Goal: Information Seeking & Learning: Learn about a topic

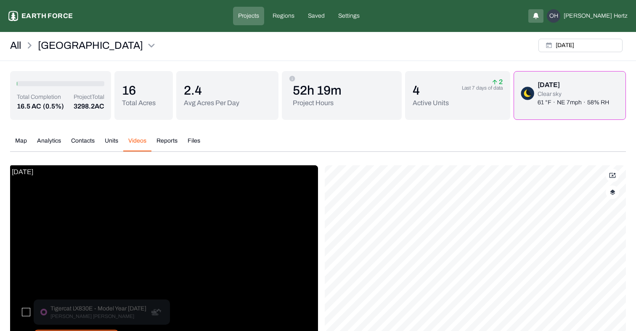
click at [442, 56] on div "All Sleighville Tue, Aug, 12, 2025" at bounding box center [318, 48] width 636 height 26
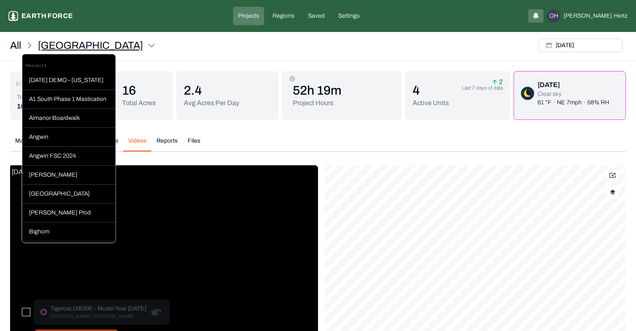
click at [90, 42] on html "Sleighville Earth force Projects Regions Saved Settings [GEOGRAPHIC_DATA] [PERS…" at bounding box center [318, 223] width 636 height 447
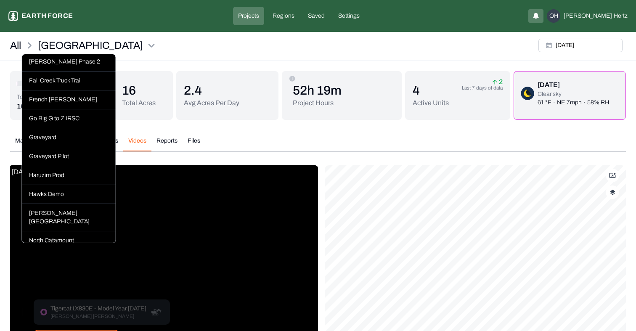
scroll to position [246, 0]
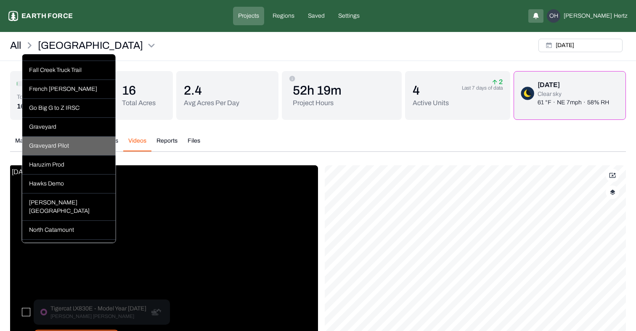
click at [48, 137] on div "Graveyard Pilot" at bounding box center [68, 146] width 93 height 19
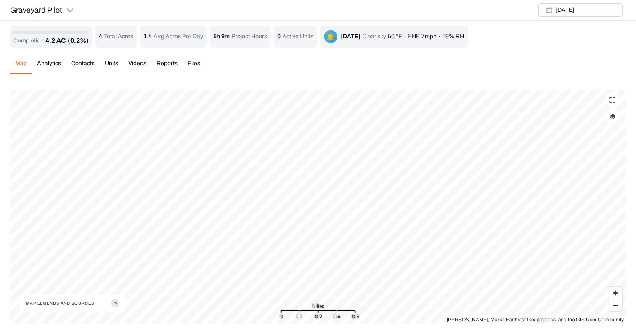
click at [612, 115] on img "button" at bounding box center [612, 117] width 5 height 6
click at [607, 187] on button "Prescription Status" at bounding box center [604, 186] width 15 height 8
click at [609, 204] on Paths "Vehicle Paths" at bounding box center [604, 204] width 15 height 8
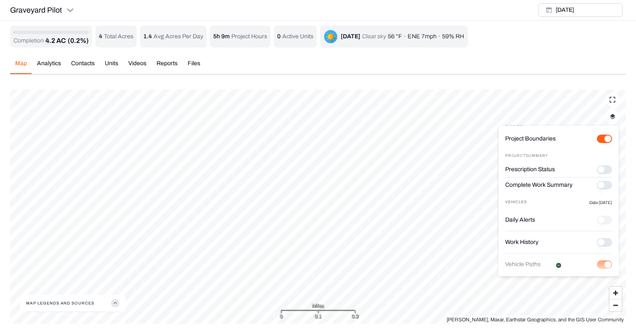
scroll to position [12, 0]
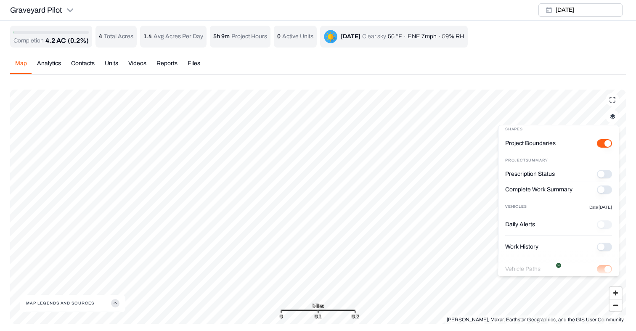
click at [606, 173] on button "Prescription Status" at bounding box center [604, 174] width 15 height 8
type button "on"
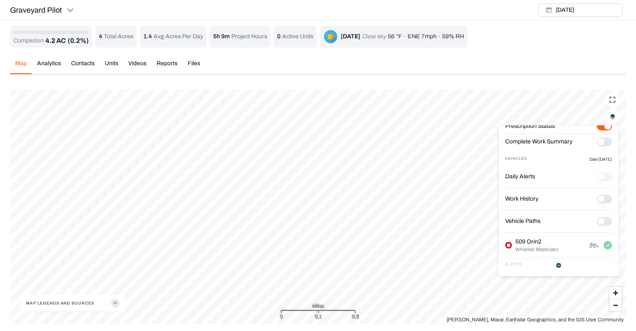
scroll to position [76, 0]
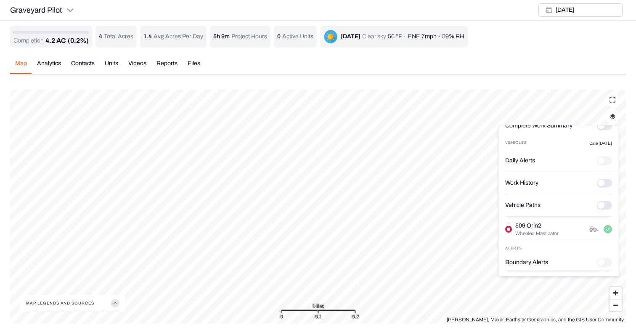
click at [607, 205] on Paths "Vehicle Paths" at bounding box center [604, 205] width 15 height 8
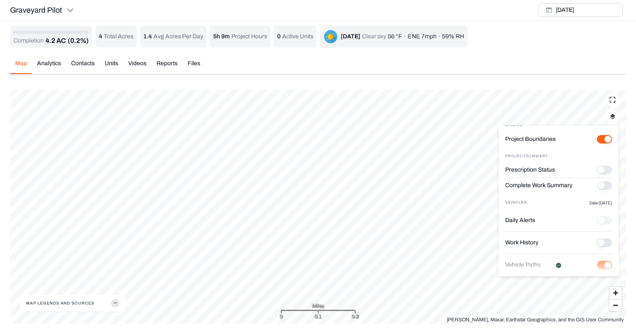
scroll to position [16, 0]
click at [607, 171] on button "Prescription Status" at bounding box center [604, 170] width 15 height 8
click at [607, 186] on button "Complete Work Summary" at bounding box center [604, 186] width 15 height 8
type button "on"
click at [604, 187] on button "Complete Work Summary" at bounding box center [604, 186] width 15 height 8
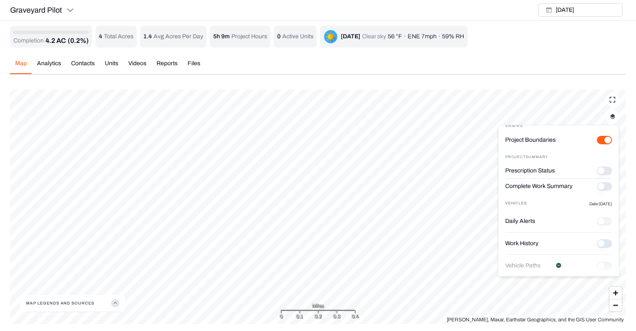
click at [607, 170] on button "Prescription Status" at bounding box center [604, 170] width 15 height 8
click at [612, 116] on img "button" at bounding box center [612, 117] width 5 height 6
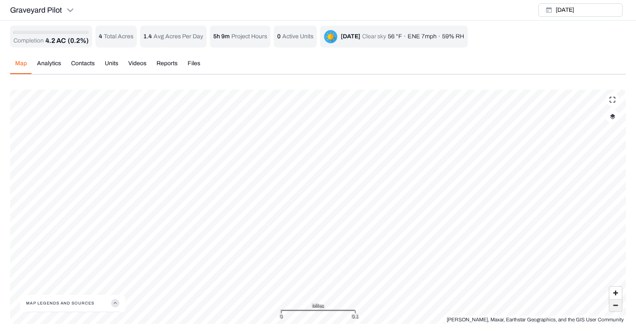
click at [613, 309] on span "Zoom out" at bounding box center [615, 305] width 12 height 12
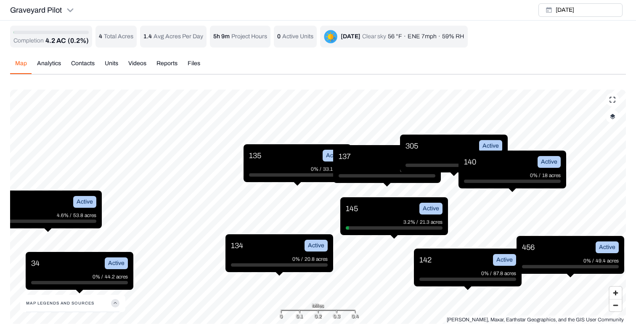
click at [613, 120] on button "button" at bounding box center [611, 116] width 13 height 13
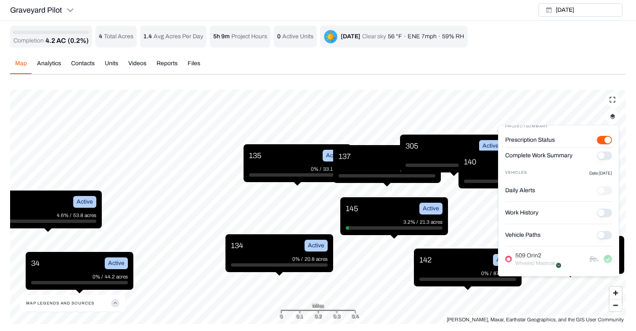
scroll to position [70, 0]
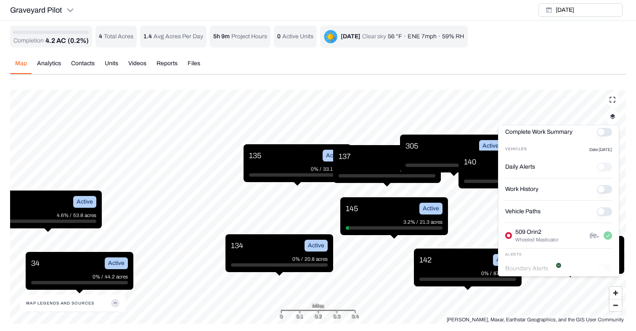
click at [606, 212] on Paths "Vehicle Paths" at bounding box center [604, 211] width 15 height 8
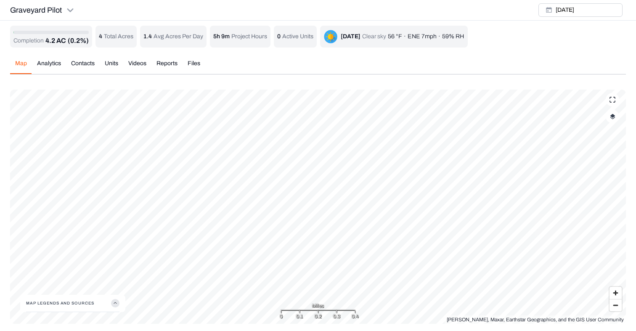
click at [140, 62] on div "Completion 4.2 AC (0.2%) 4 Total Acres 1.4 Avg Acres Per Day 5h 9m Project Hour…" at bounding box center [317, 175] width 615 height 298
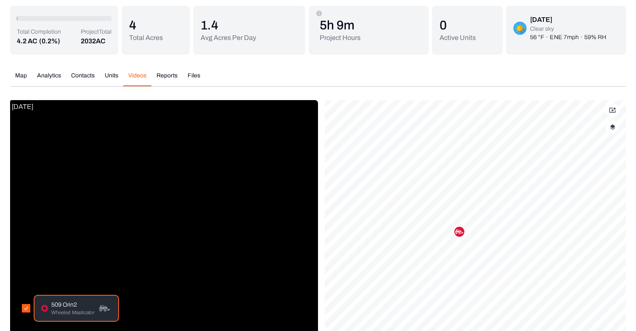
scroll to position [116, 0]
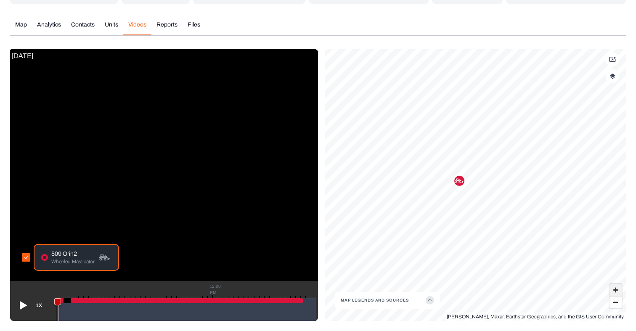
click at [615, 291] on span "Zoom in" at bounding box center [615, 290] width 12 height 12
click at [612, 286] on span "Zoom in" at bounding box center [615, 290] width 12 height 12
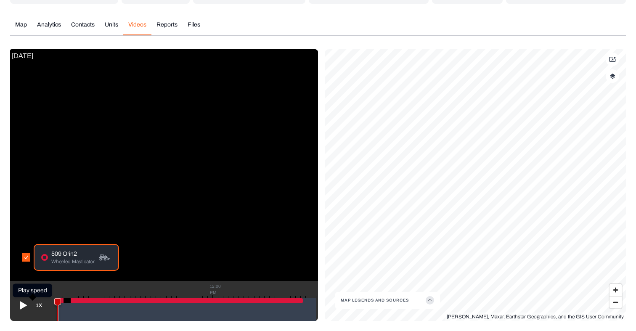
click at [27, 304] on icon at bounding box center [22, 304] width 13 height 13
click at [40, 302] on button "1X" at bounding box center [39, 304] width 16 height 13
click at [22, 299] on icon at bounding box center [22, 304] width 13 height 13
click at [40, 305] on button "1X" at bounding box center [39, 304] width 16 height 13
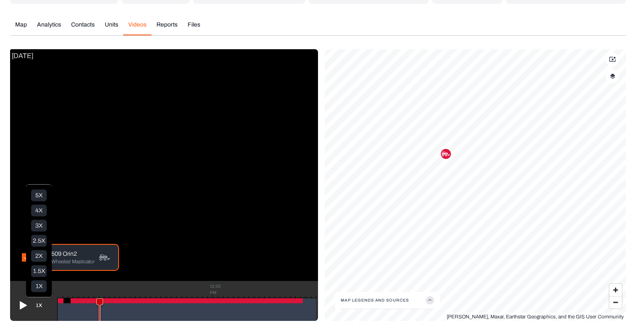
click at [17, 306] on icon at bounding box center [22, 304] width 13 height 13
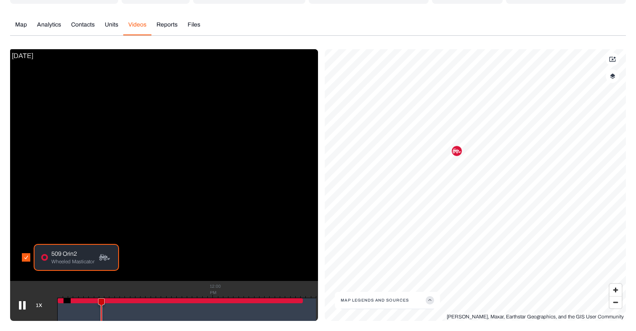
click at [20, 306] on icon at bounding box center [22, 305] width 7 height 8
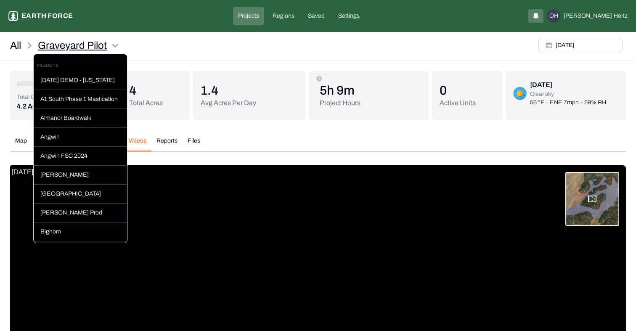
click at [114, 39] on html "Graveyard Pilot Earth force Projects Regions Saved Settings OH Omer Hertz All G…" at bounding box center [318, 223] width 636 height 447
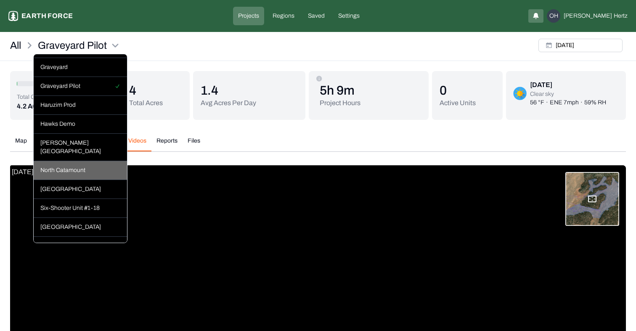
scroll to position [309, 0]
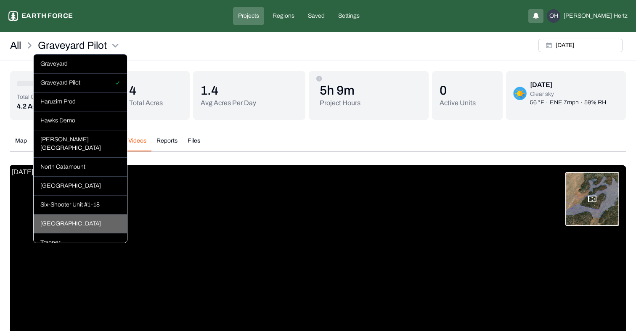
click at [64, 214] on div "[GEOGRAPHIC_DATA]" at bounding box center [80, 223] width 93 height 19
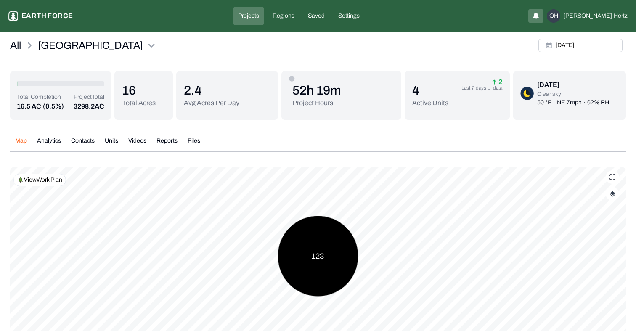
scroll to position [12, 0]
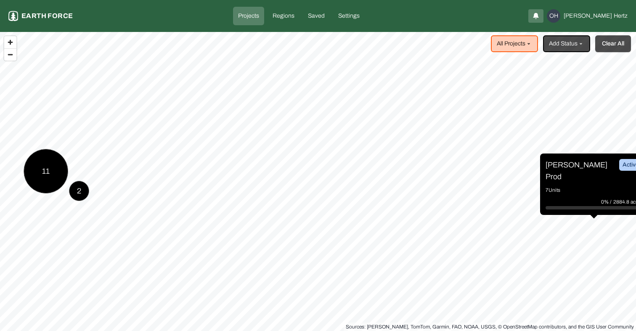
click at [612, 48] on button "Clear All" at bounding box center [613, 43] width 36 height 17
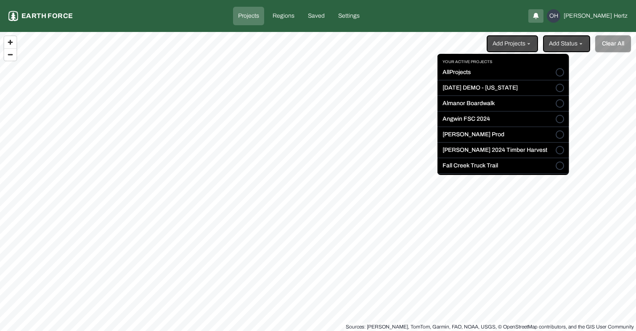
click at [518, 44] on html "Projects Earth force Projects Regions Saved Settings OH Omer Hertz Add Projects…" at bounding box center [318, 165] width 636 height 331
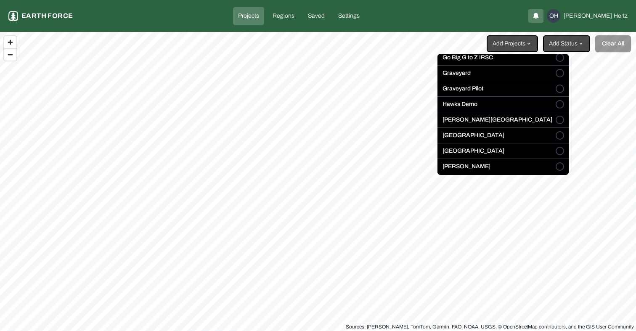
scroll to position [131, 0]
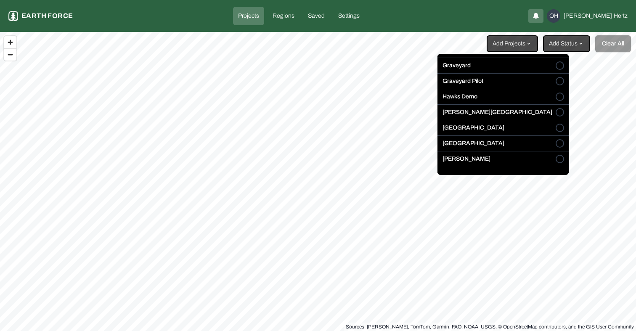
click at [555, 144] on button "[GEOGRAPHIC_DATA]" at bounding box center [559, 143] width 8 height 8
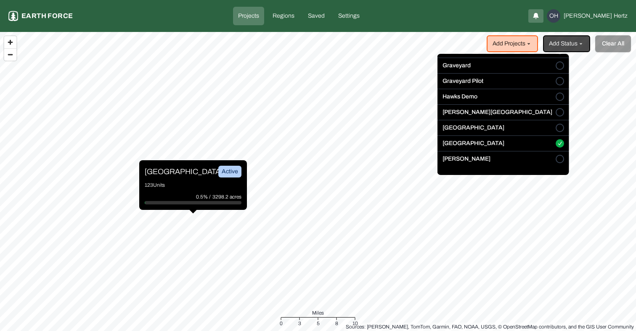
click at [158, 175] on html "Projects Earth force Projects Regions Saved Settings OH Omer Hertz Add Projects…" at bounding box center [318, 165] width 636 height 331
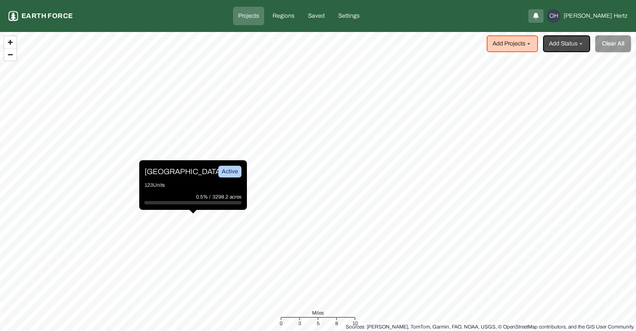
click at [161, 174] on p "[GEOGRAPHIC_DATA]" at bounding box center [176, 172] width 63 height 12
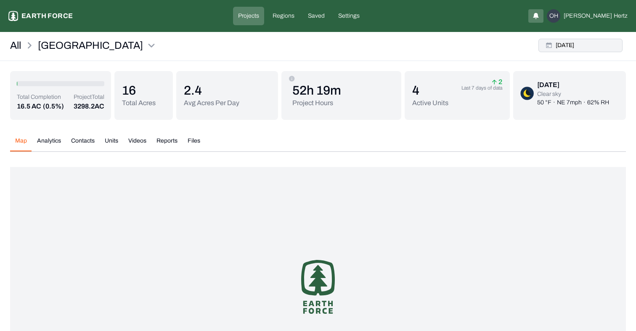
click at [577, 42] on button "[DATE]" at bounding box center [580, 45] width 84 height 13
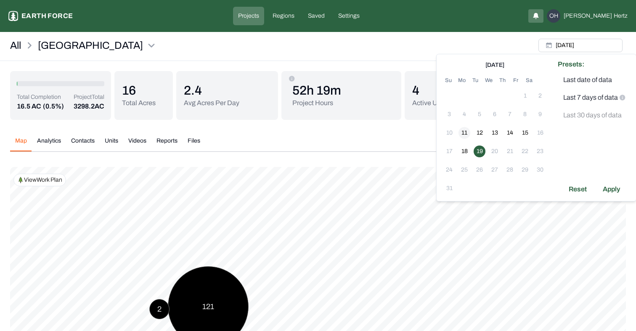
click at [465, 132] on button "11" at bounding box center [464, 133] width 12 height 12
click at [615, 192] on div "Apply" at bounding box center [610, 188] width 27 height 13
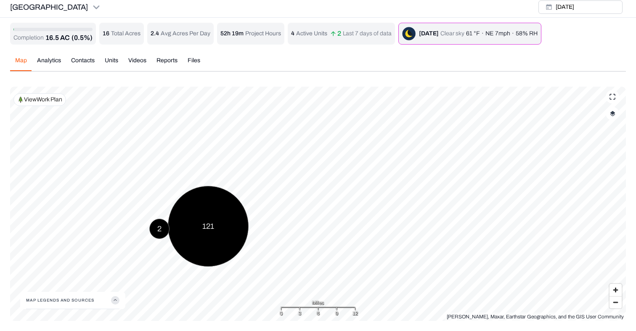
scroll to position [3, 0]
click at [47, 58] on div "Completion 16.5 AC (0.5%) 16 Total Acres 2.4 Avg Acres Per Day 52h 19m Project …" at bounding box center [317, 172] width 615 height 298
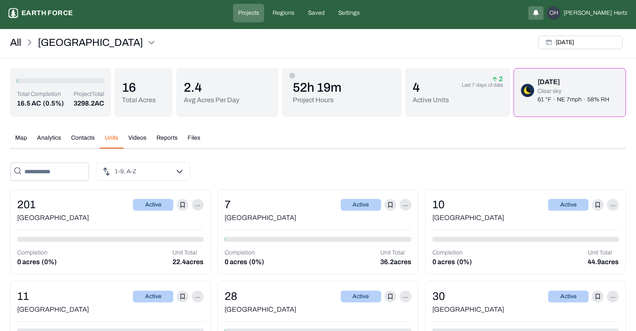
click at [112, 138] on button "Units" at bounding box center [112, 141] width 24 height 15
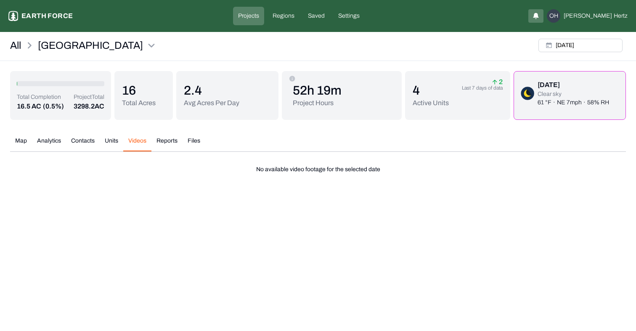
click at [133, 140] on button "Videos" at bounding box center [137, 144] width 28 height 15
click at [585, 48] on button "Mon, Aug, 11, 2025" at bounding box center [580, 45] width 84 height 13
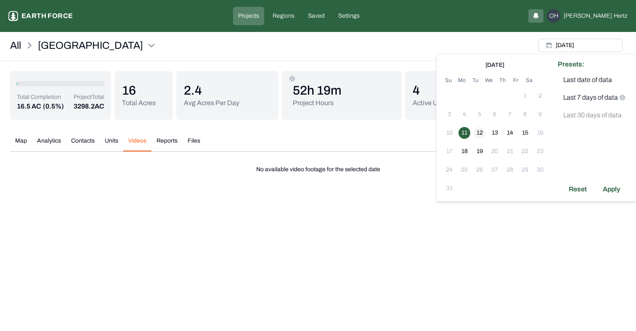
click at [475, 133] on button "12" at bounding box center [479, 133] width 12 height 12
click at [470, 134] on td "11" at bounding box center [464, 132] width 15 height 15
click at [465, 134] on button "11" at bounding box center [464, 133] width 12 height 12
click at [478, 134] on button "12" at bounding box center [479, 133] width 12 height 12
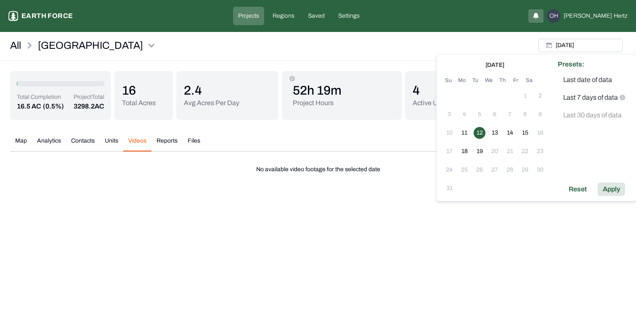
click at [614, 190] on div "Apply" at bounding box center [610, 188] width 27 height 13
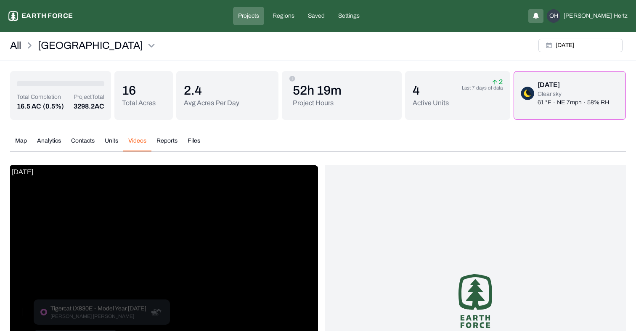
scroll to position [116, 0]
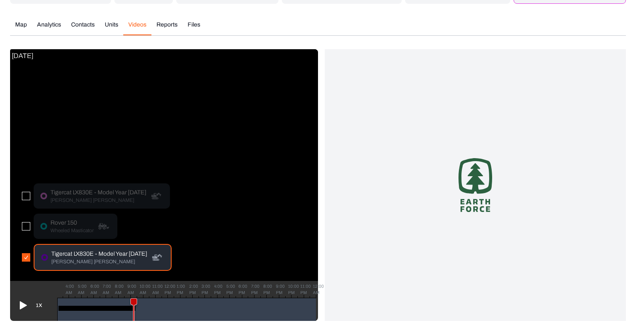
click at [26, 229] on button "button" at bounding box center [26, 226] width 8 height 8
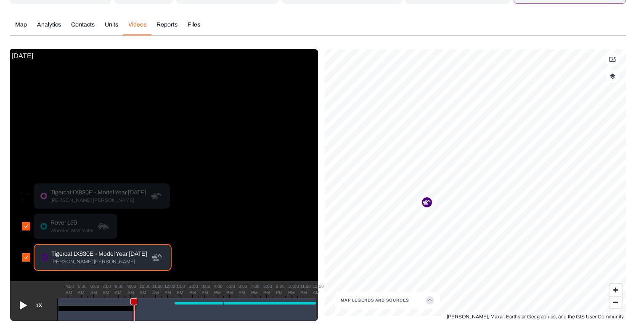
click at [26, 261] on button "button" at bounding box center [26, 257] width 8 height 8
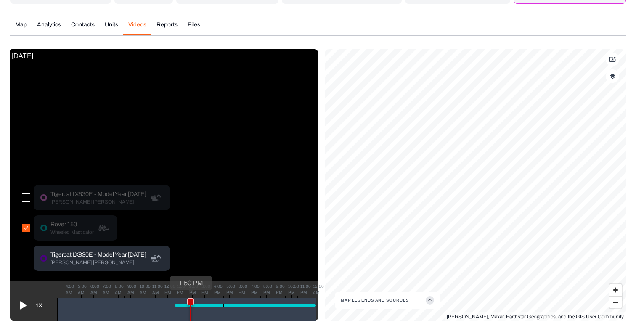
drag, startPoint x: 134, startPoint y: 303, endPoint x: 189, endPoint y: 302, distance: 55.5
click at [190, 302] on icon at bounding box center [190, 311] width 6 height 27
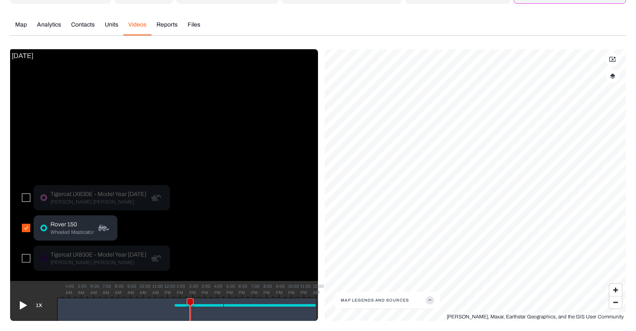
click at [25, 306] on icon at bounding box center [23, 305] width 7 height 8
click at [20, 304] on icon at bounding box center [23, 305] width 7 height 8
click at [76, 235] on p "Wheeled Masticator" at bounding box center [71, 232] width 43 height 7
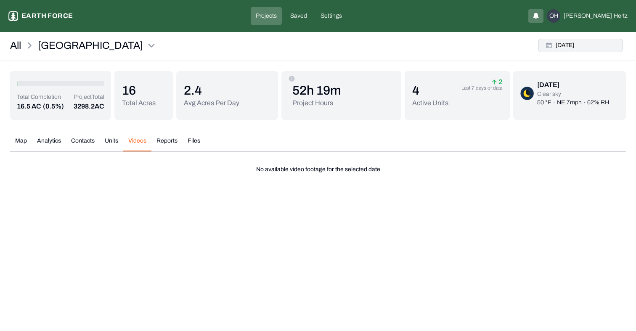
click at [570, 47] on button "[DATE]" at bounding box center [580, 45] width 84 height 13
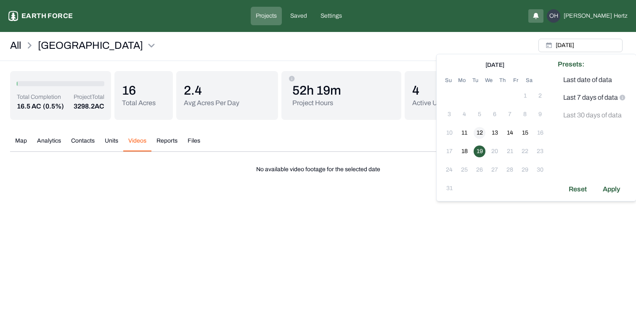
click at [479, 131] on button "12" at bounding box center [479, 133] width 12 height 12
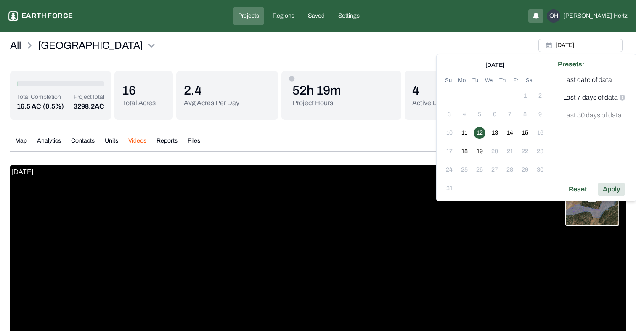
click at [608, 187] on div "Apply" at bounding box center [610, 188] width 27 height 13
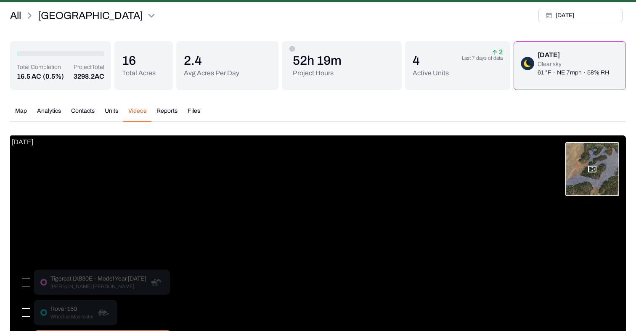
scroll to position [116, 0]
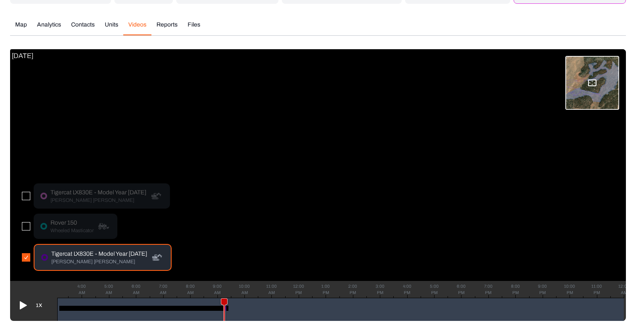
click at [26, 228] on button "button" at bounding box center [26, 226] width 8 height 8
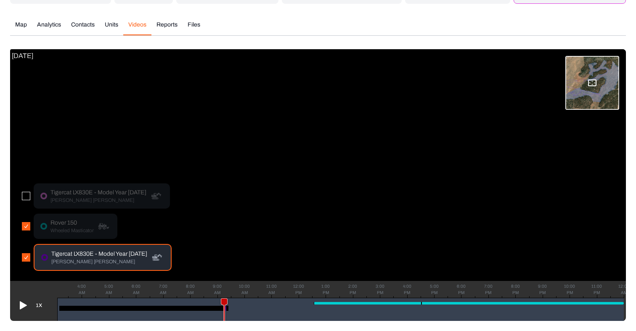
click at [26, 259] on button "button" at bounding box center [26, 257] width 8 height 8
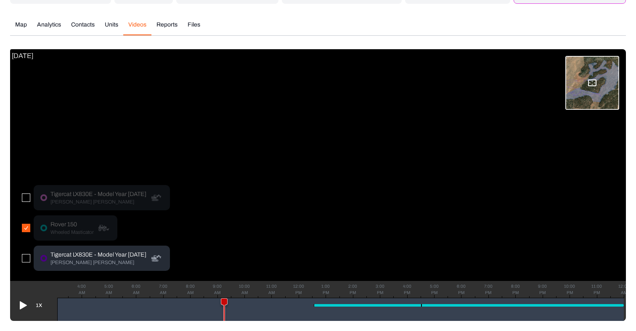
click at [230, 302] on div "4:00 AM 5:00 AM 6:00 AM 7:00 AM 8:00 AM 9:00 AM 10:00 AM 11:00 AM 12:00 PM 1:00…" at bounding box center [340, 309] width 566 height 23
drag, startPoint x: 219, startPoint y: 301, endPoint x: 377, endPoint y: 280, distance: 159.0
click at [377, 280] on div "Tue, Aug 12, 2025 Tigercat LX830E - Model Year 2022 Feller Buncher Rover 150 Wh…" at bounding box center [317, 185] width 615 height 272
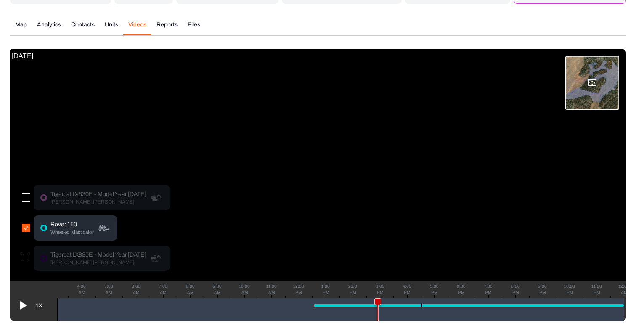
click at [64, 229] on p "Wheeled Masticator" at bounding box center [71, 232] width 43 height 7
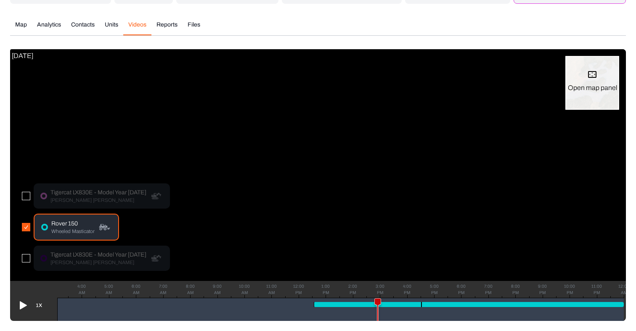
click at [593, 84] on div "Open map panel" at bounding box center [592, 88] width 49 height 10
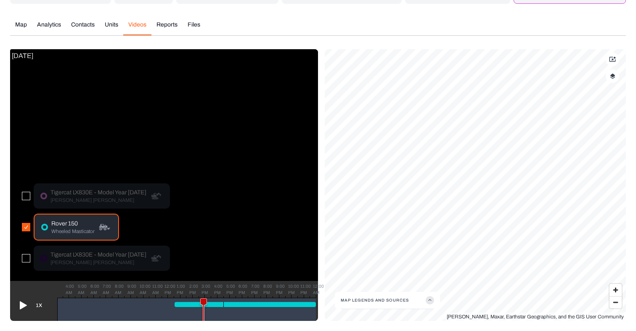
click at [24, 302] on icon at bounding box center [22, 304] width 13 height 13
click at [24, 302] on icon at bounding box center [22, 305] width 7 height 8
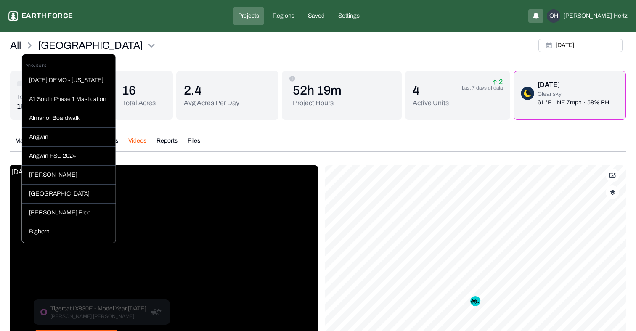
click at [95, 44] on html "Sleighville Earth force Projects Regions Saved Settings OH Omer Hertz All Sleig…" at bounding box center [318, 223] width 636 height 447
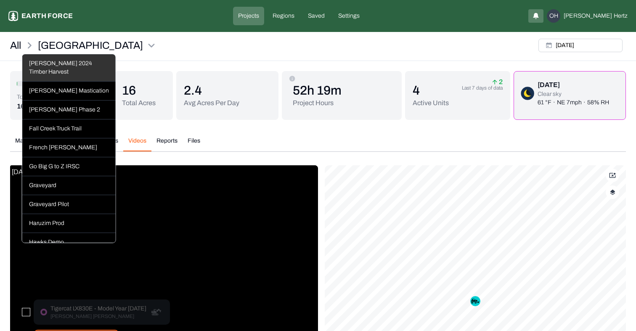
scroll to position [195, 0]
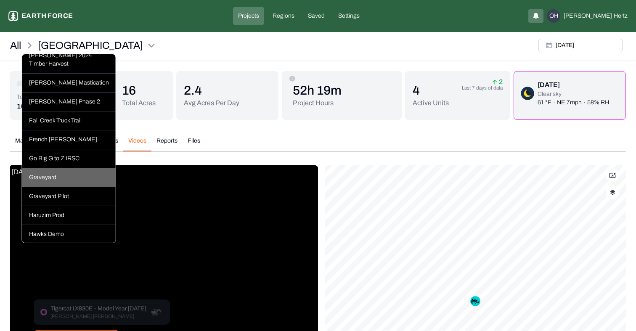
click at [54, 174] on div "Graveyard" at bounding box center [68, 177] width 93 height 19
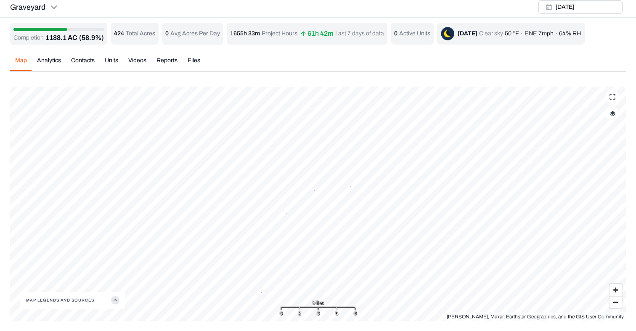
scroll to position [3, 0]
click at [140, 58] on div "Completion 1188.1 AC (58.9%) 424 Total Acres 0 Avg Acres Per Day 1655h 33m Proj…" at bounding box center [317, 172] width 615 height 298
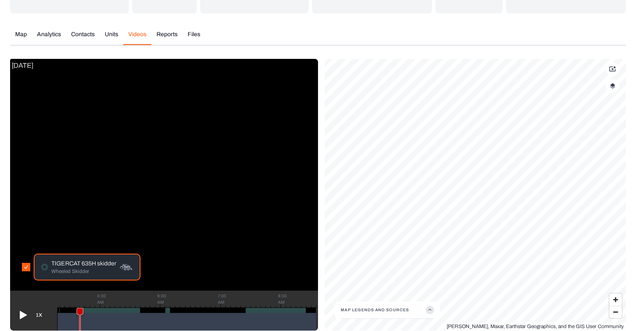
scroll to position [131, 0]
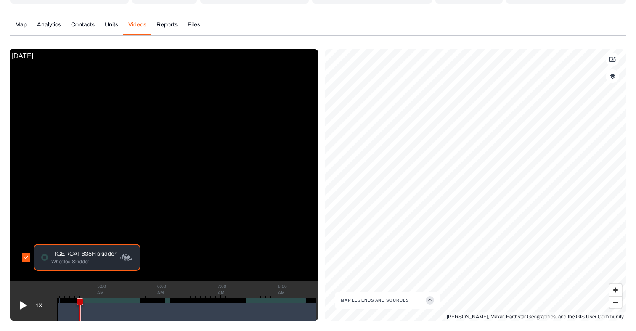
click at [89, 265] on div "TIGERCAT 635H skidder Wheeled Skidder" at bounding box center [87, 257] width 107 height 27
click at [22, 303] on icon at bounding box center [23, 305] width 7 height 8
click at [22, 303] on icon at bounding box center [22, 304] width 13 height 13
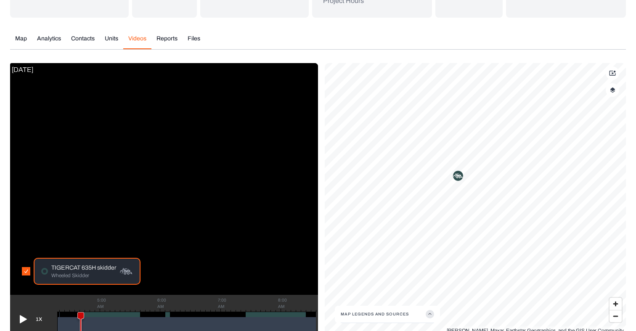
scroll to position [0, 0]
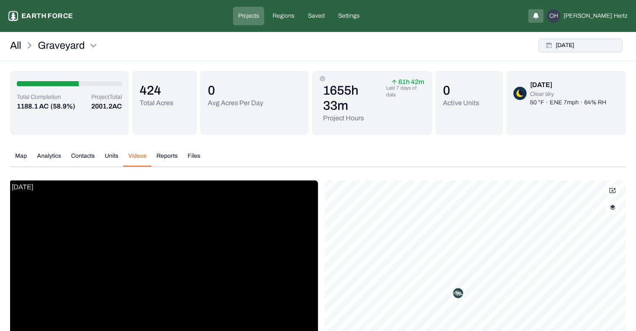
click at [576, 46] on button "[DATE]" at bounding box center [580, 45] width 84 height 13
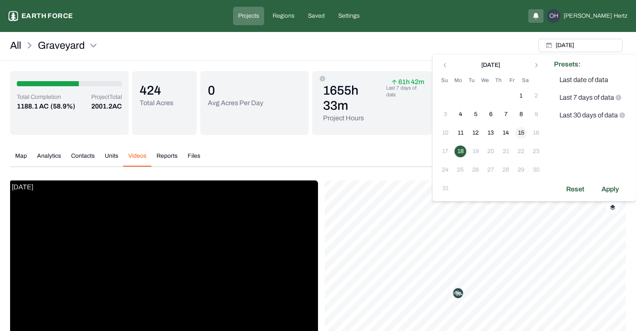
click at [521, 134] on button "15" at bounding box center [521, 133] width 12 height 12
click at [606, 190] on div "Apply" at bounding box center [609, 188] width 27 height 13
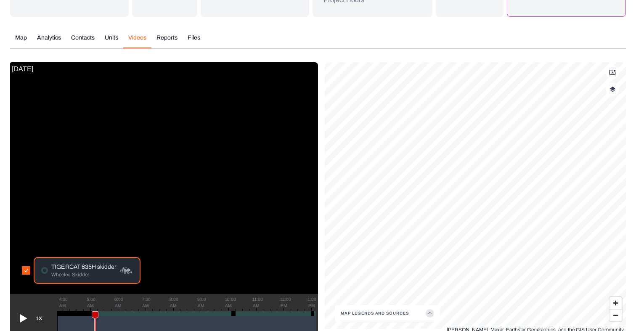
scroll to position [131, 0]
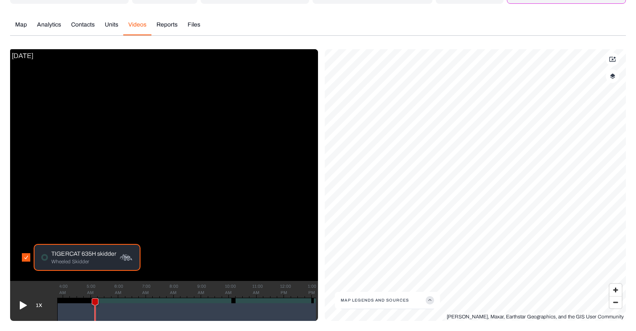
click at [24, 304] on icon at bounding box center [22, 304] width 13 height 13
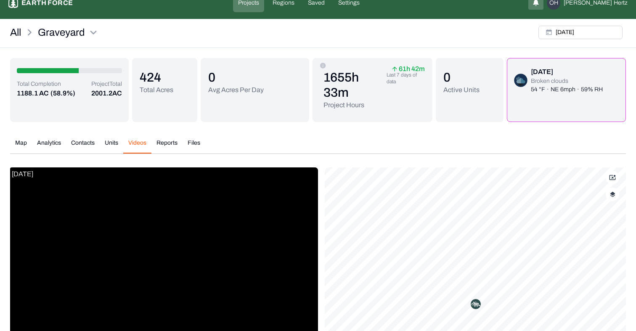
scroll to position [0, 0]
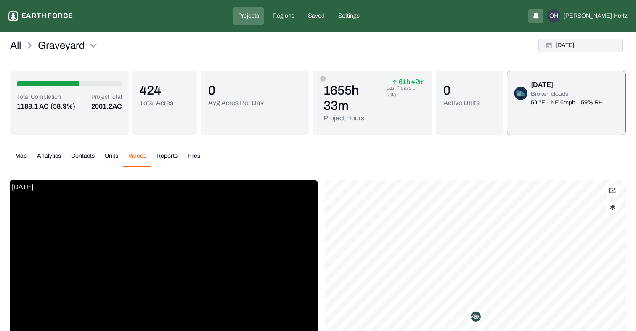
click at [573, 41] on button "Fri, Aug, 15, 2025" at bounding box center [580, 45] width 84 height 13
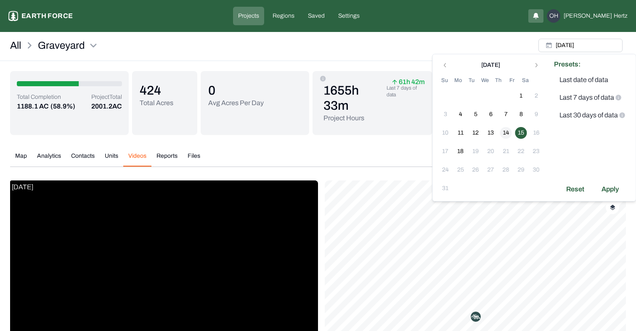
click at [505, 133] on button "14" at bounding box center [506, 133] width 12 height 12
click at [610, 190] on div "Apply" at bounding box center [609, 188] width 27 height 13
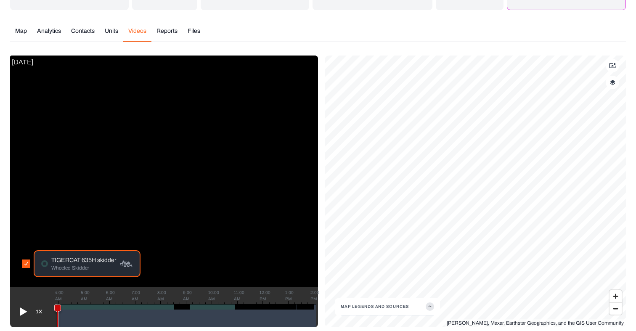
scroll to position [131, 0]
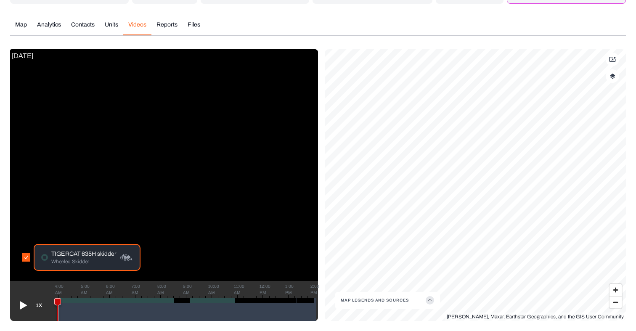
click at [22, 303] on icon at bounding box center [23, 305] width 7 height 8
click at [89, 302] on div at bounding box center [146, 300] width 177 height 5
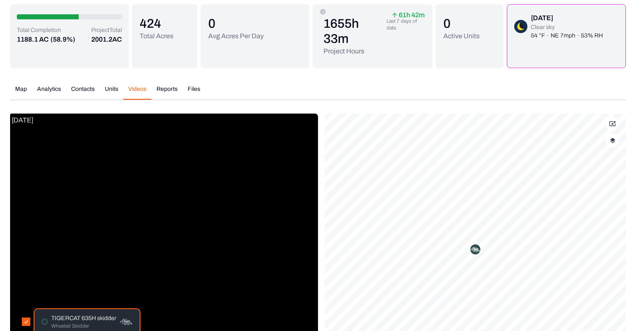
scroll to position [0, 0]
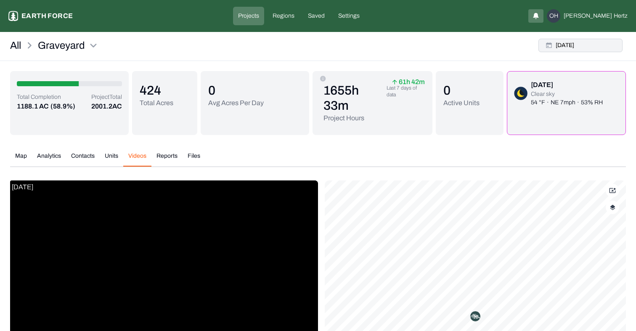
click at [600, 41] on button "[DATE]" at bounding box center [580, 45] width 84 height 13
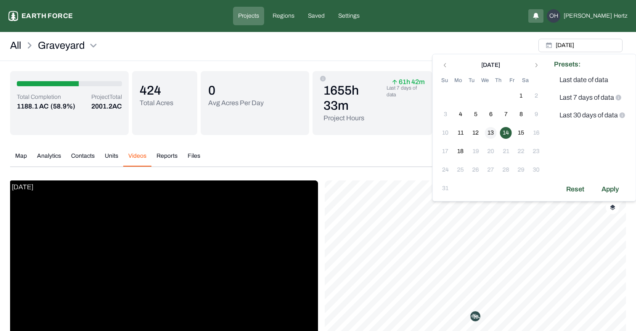
click at [492, 131] on button "13" at bounding box center [491, 133] width 12 height 12
click at [607, 189] on div "Apply" at bounding box center [609, 188] width 27 height 13
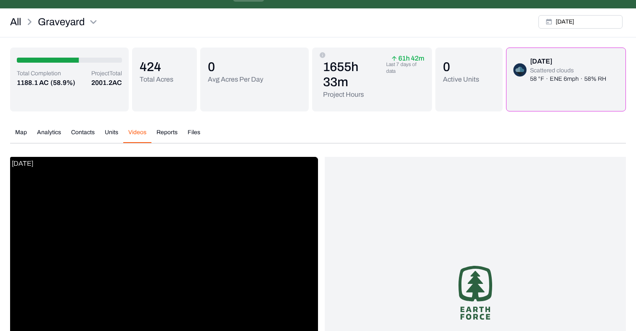
scroll to position [131, 0]
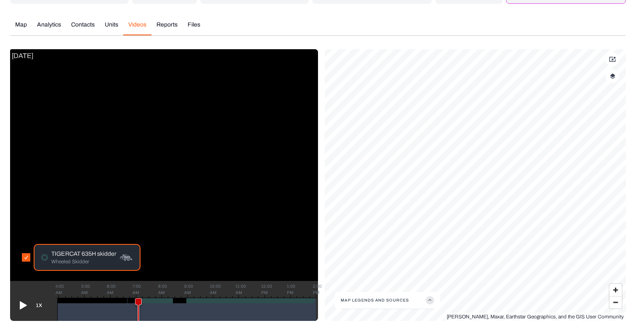
click at [22, 304] on icon at bounding box center [23, 305] width 7 height 8
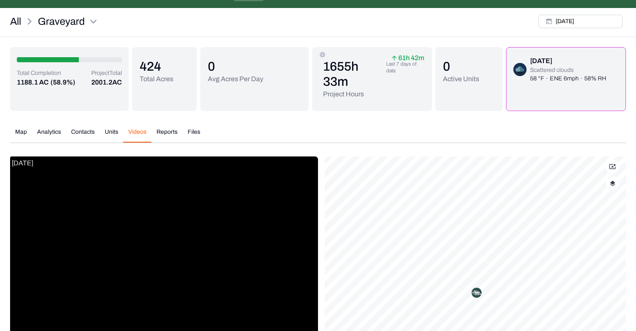
scroll to position [0, 0]
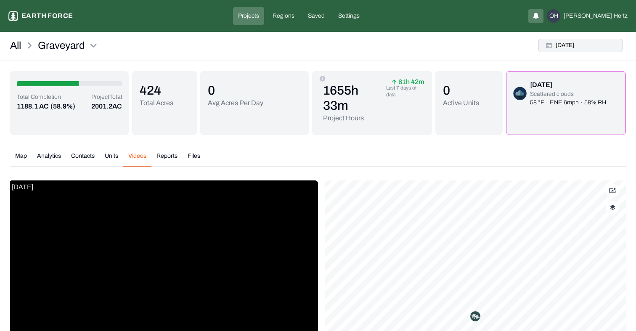
click at [587, 42] on button "Wed, Aug, 13, 2025" at bounding box center [580, 45] width 84 height 13
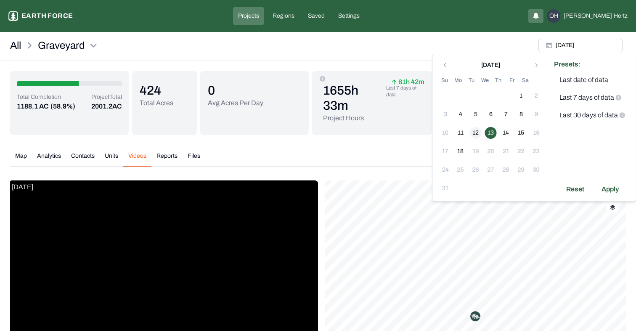
click at [475, 132] on button "12" at bounding box center [476, 133] width 12 height 12
click at [607, 188] on div "Apply" at bounding box center [609, 188] width 27 height 13
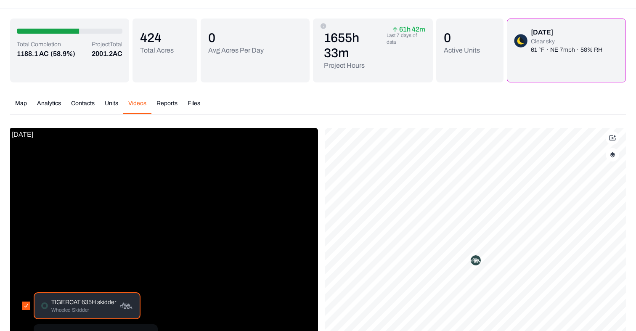
scroll to position [131, 0]
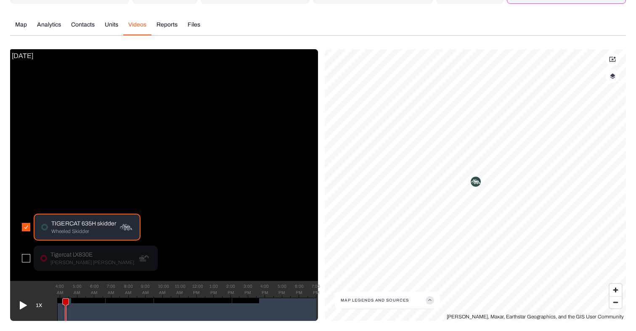
click at [22, 304] on icon at bounding box center [23, 305] width 7 height 8
click at [21, 308] on icon at bounding box center [22, 305] width 7 height 8
click at [27, 255] on button "button" at bounding box center [26, 258] width 8 height 8
click at [25, 222] on div "TIGERCAT 635H skidder Wheeled Skidder" at bounding box center [90, 227] width 136 height 27
click at [26, 226] on button "button" at bounding box center [26, 227] width 8 height 8
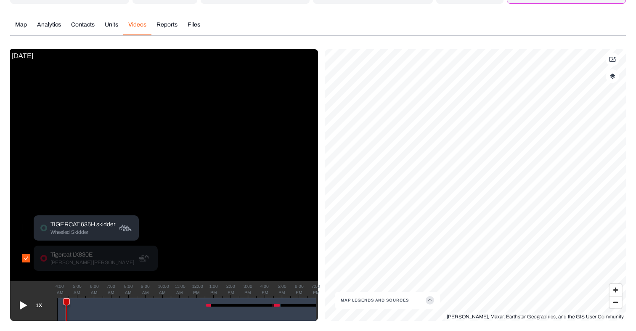
click at [58, 254] on p "Tigercat LX830E" at bounding box center [92, 255] width 84 height 8
click at [209, 306] on div at bounding box center [243, 305] width 75 height 3
drag, startPoint x: 63, startPoint y: 301, endPoint x: 208, endPoint y: 296, distance: 145.1
click at [208, 296] on div "1X 4:00 AM 5:00 AM 6:00 AM 7:00 AM 8:00 AM 9:00 AM 10:00 AM 11:00 AM 12:00 PM 1…" at bounding box center [164, 301] width 308 height 40
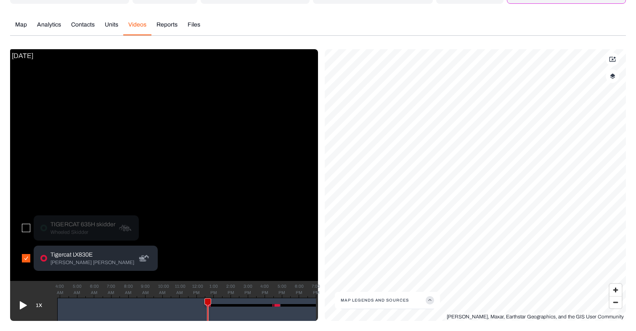
click at [55, 261] on p "[PERSON_NAME] [PERSON_NAME]" at bounding box center [92, 262] width 84 height 7
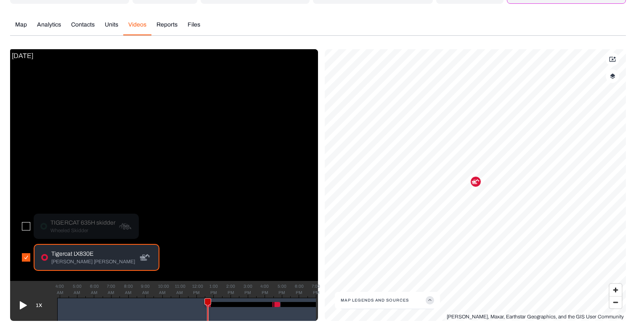
click at [24, 302] on icon at bounding box center [22, 304] width 13 height 13
drag, startPoint x: 211, startPoint y: 302, endPoint x: 277, endPoint y: 296, distance: 66.2
click at [277, 296] on div "1X 4:00 AM 5:00 AM 6:00 AM 7:00 AM 8:00 AM 9:00 AM 10:00 AM 11:00 AM 12:00 PM 1…" at bounding box center [164, 301] width 308 height 40
drag, startPoint x: 51, startPoint y: 251, endPoint x: 91, endPoint y: 251, distance: 39.9
click at [91, 251] on p "Tigercat LX830E" at bounding box center [93, 254] width 84 height 8
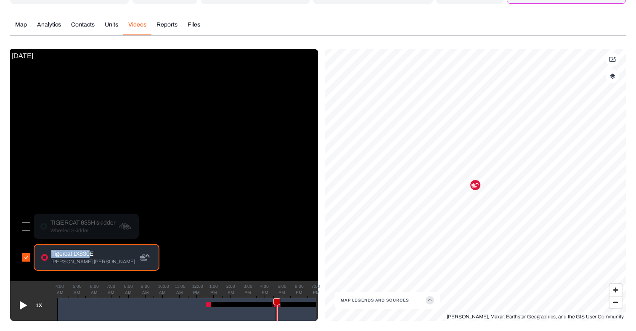
copy p "Tigercat LX830"
copy p "Tigercat LX830E"
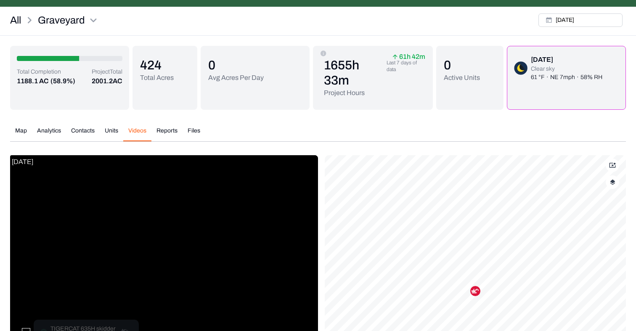
scroll to position [21, 0]
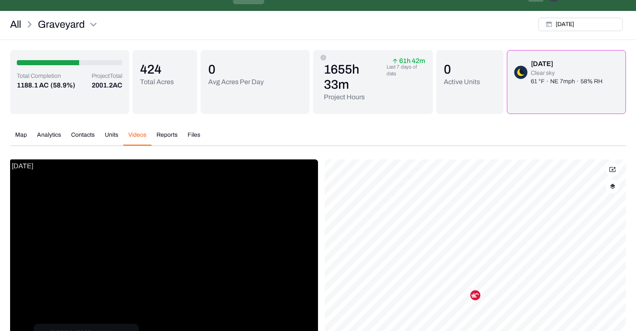
click at [564, 25] on button "Tue, Aug, 12, 2025" at bounding box center [580, 24] width 84 height 13
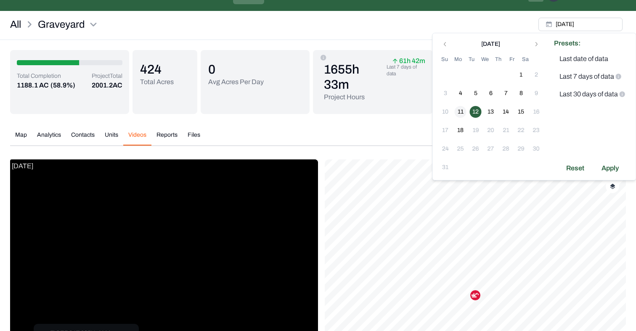
click at [463, 111] on button "11" at bounding box center [460, 112] width 12 height 12
click at [608, 165] on div "Apply" at bounding box center [609, 167] width 27 height 13
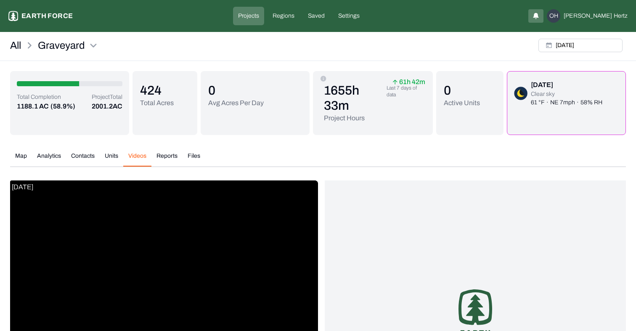
scroll to position [131, 0]
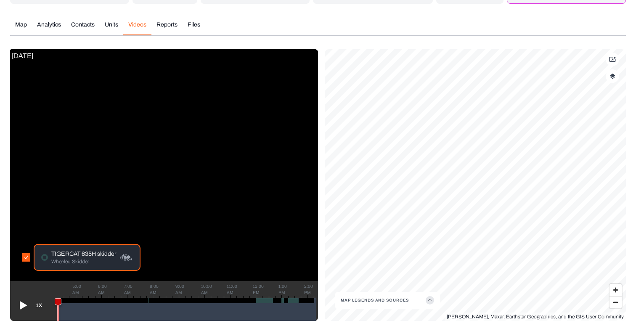
click at [22, 304] on icon at bounding box center [23, 305] width 7 height 8
click at [615, 289] on span "Zoom in" at bounding box center [615, 290] width 12 height 12
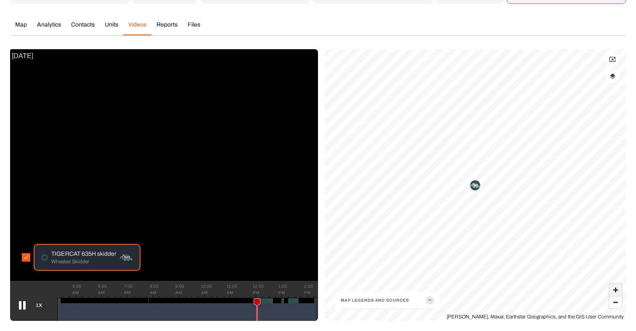
click at [615, 289] on span "Zoom in" at bounding box center [615, 290] width 12 height 12
click at [614, 301] on span "Zoom out" at bounding box center [615, 302] width 12 height 12
click at [22, 305] on icon at bounding box center [22, 304] width 13 height 13
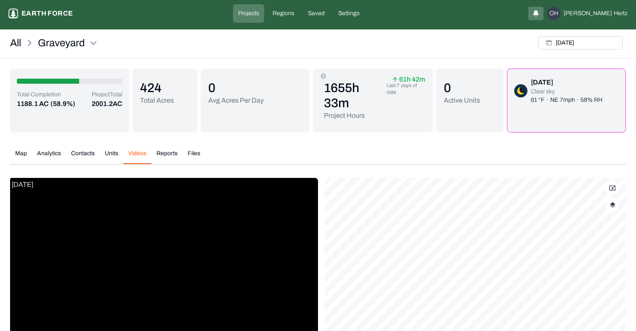
scroll to position [0, 0]
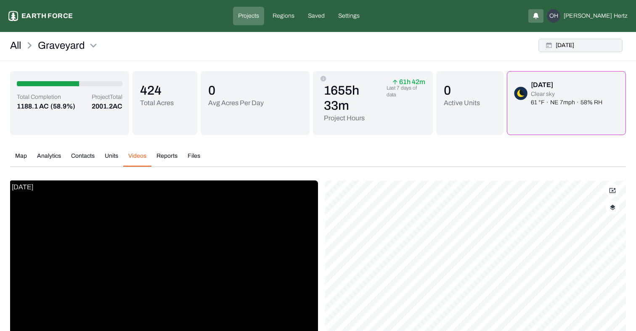
click at [589, 46] on button "Mon, Aug, 11, 2025" at bounding box center [580, 45] width 84 height 13
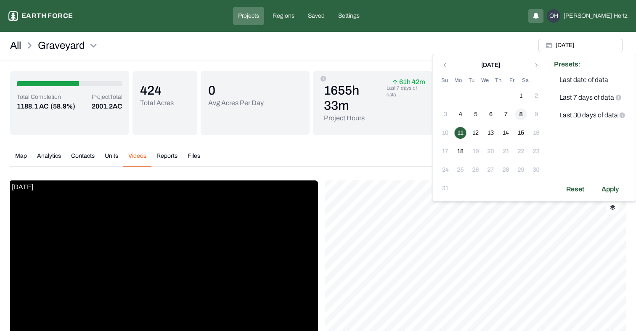
click at [523, 114] on button "8" at bounding box center [521, 114] width 12 height 12
click at [608, 190] on div "Apply" at bounding box center [609, 188] width 27 height 13
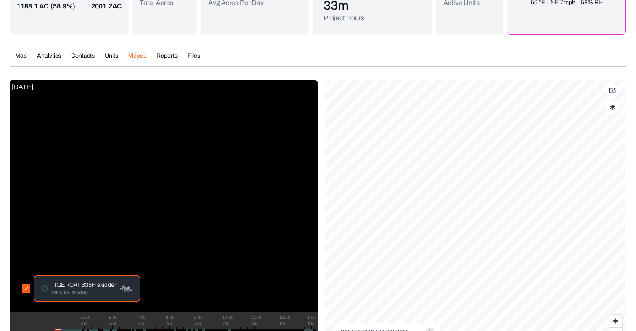
scroll to position [131, 0]
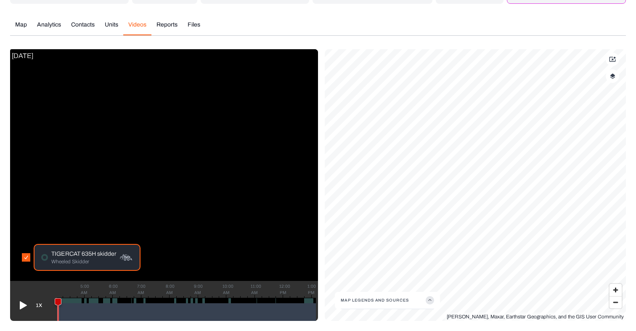
click at [21, 306] on icon at bounding box center [23, 305] width 7 height 8
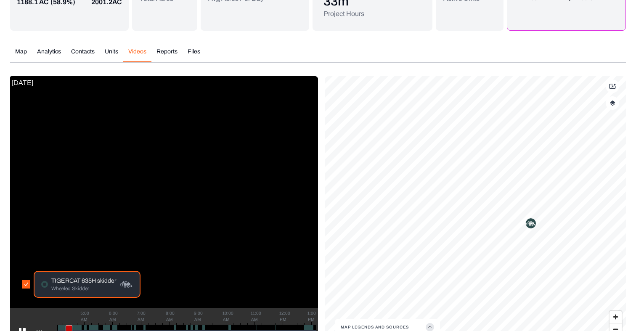
scroll to position [116, 0]
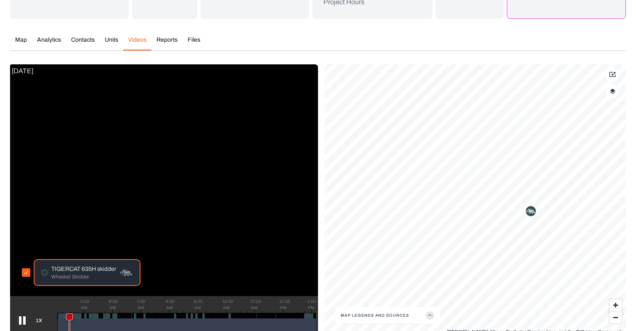
click at [24, 325] on icon at bounding box center [22, 320] width 13 height 13
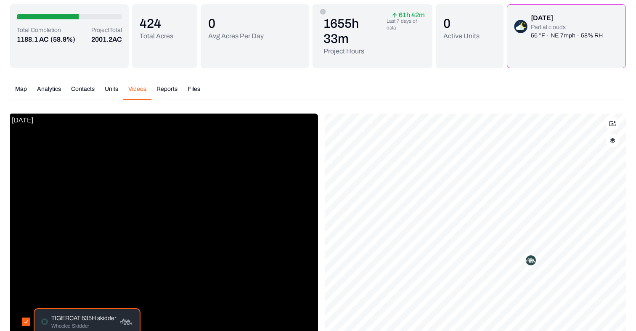
scroll to position [0, 0]
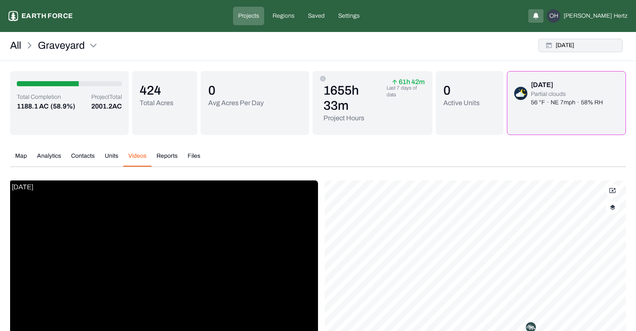
click at [583, 46] on button "Fri, Aug, 08, 2025" at bounding box center [580, 45] width 84 height 13
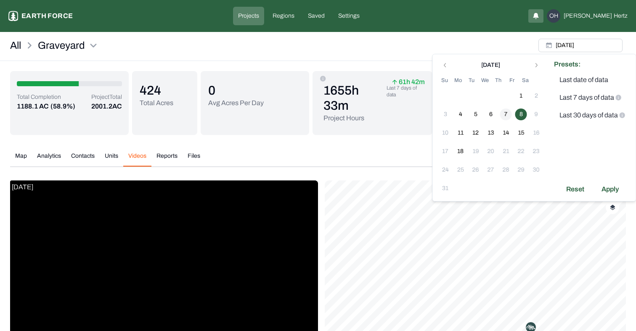
click at [503, 116] on button "7" at bounding box center [506, 114] width 12 height 12
click at [611, 187] on div "Apply" at bounding box center [609, 188] width 27 height 13
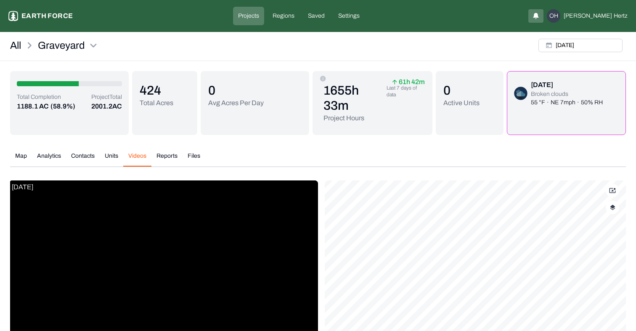
scroll to position [131, 0]
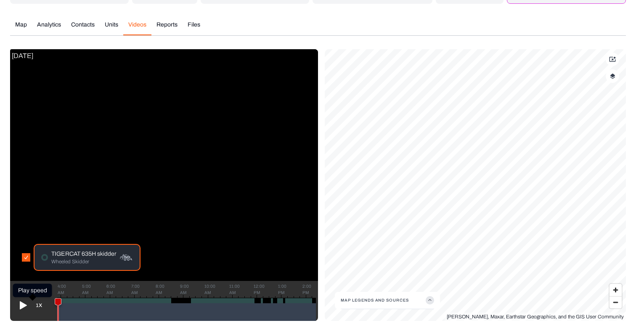
click at [24, 306] on icon at bounding box center [23, 305] width 7 height 8
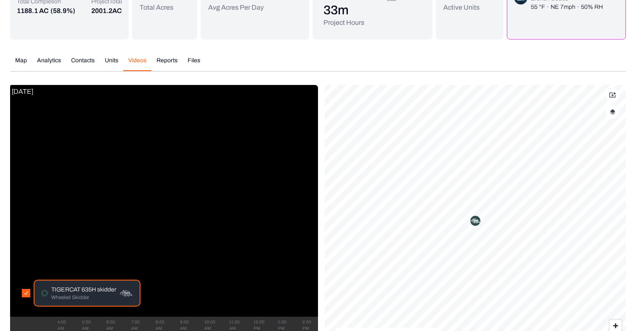
scroll to position [0, 0]
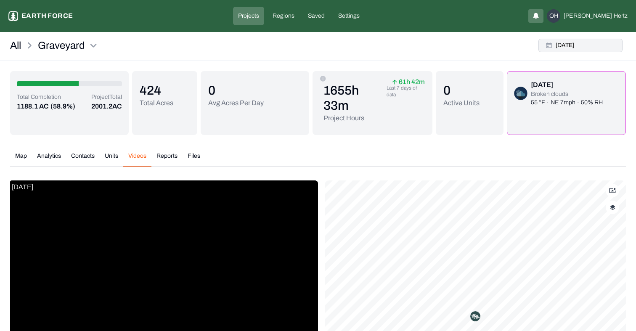
click at [585, 45] on button "Thu, Aug, 07, 2025" at bounding box center [580, 45] width 84 height 13
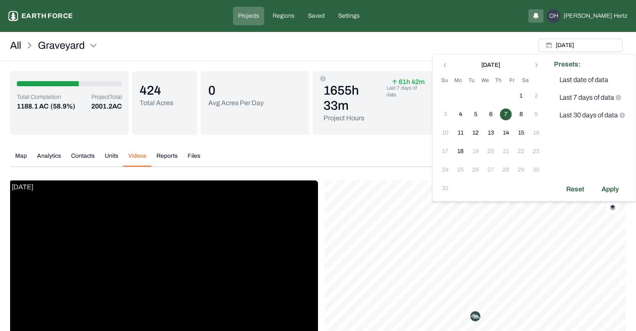
click at [484, 113] on td "6" at bounding box center [490, 114] width 15 height 15
click at [488, 114] on button "6" at bounding box center [491, 114] width 12 height 12
click at [602, 188] on div "Apply" at bounding box center [609, 188] width 27 height 13
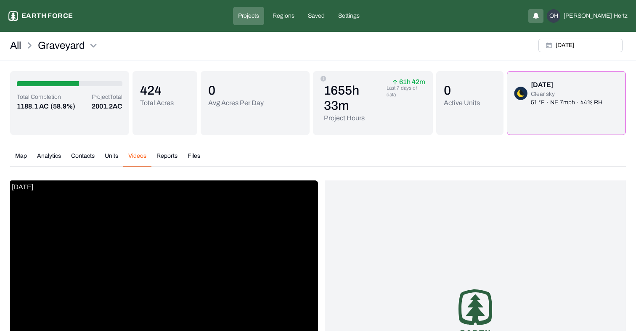
scroll to position [131, 0]
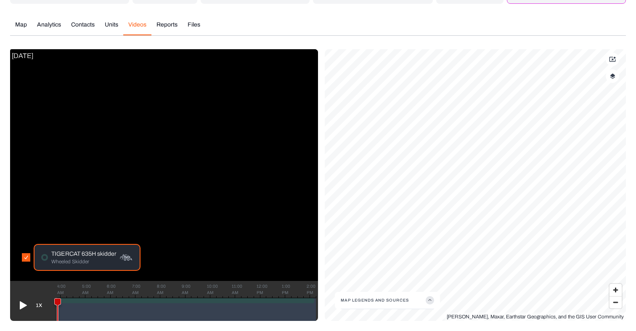
click at [24, 304] on icon at bounding box center [22, 304] width 13 height 13
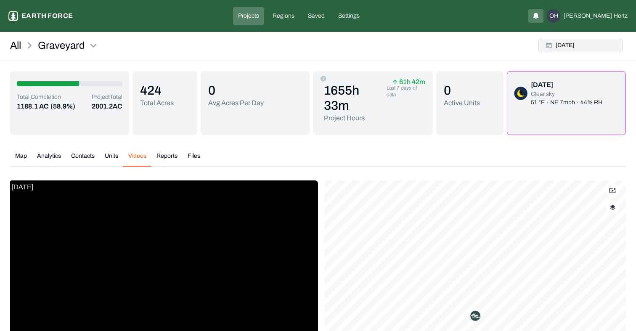
click at [581, 42] on button "Wed, Aug, 06, 2025" at bounding box center [580, 45] width 84 height 13
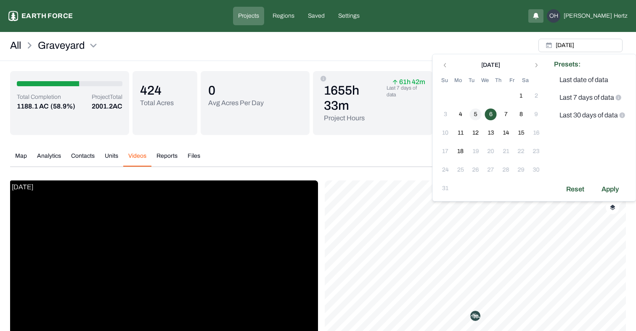
click at [476, 114] on button "5" at bounding box center [476, 114] width 12 height 12
click at [612, 190] on div "Apply" at bounding box center [609, 188] width 27 height 13
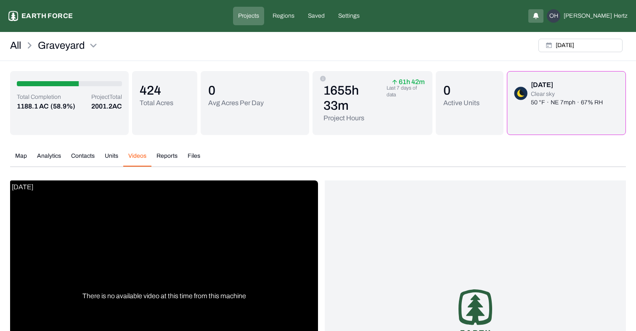
scroll to position [131, 0]
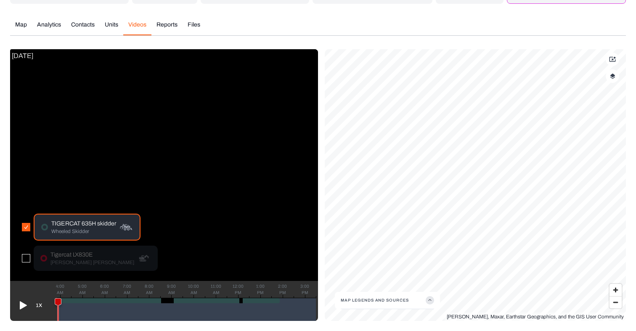
click at [21, 307] on icon at bounding box center [23, 305] width 7 height 8
click at [25, 306] on icon at bounding box center [22, 305] width 7 height 8
click at [25, 259] on button "button" at bounding box center [26, 258] width 8 height 8
click at [52, 257] on p "Tigercat LX830E" at bounding box center [92, 255] width 84 height 8
drag, startPoint x: 57, startPoint y: 301, endPoint x: 313, endPoint y: 295, distance: 256.5
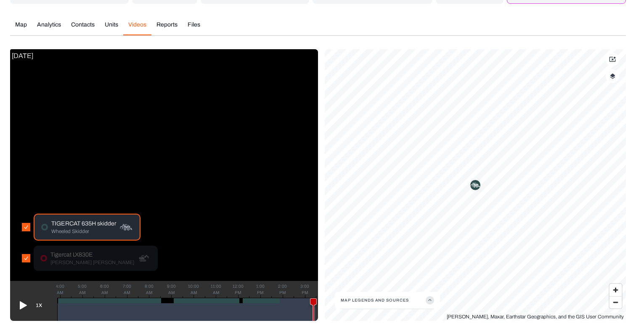
click at [313, 295] on div "1X 4:00 AM 5:00 AM 6:00 AM 7:00 AM 8:00 AM 9:00 AM 10:00 AM 11:00 AM 12:00 PM 1…" at bounding box center [164, 301] width 308 height 40
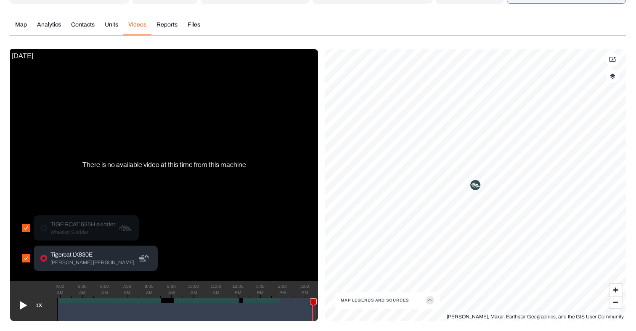
click at [64, 259] on p "[PERSON_NAME] [PERSON_NAME]" at bounding box center [92, 262] width 84 height 7
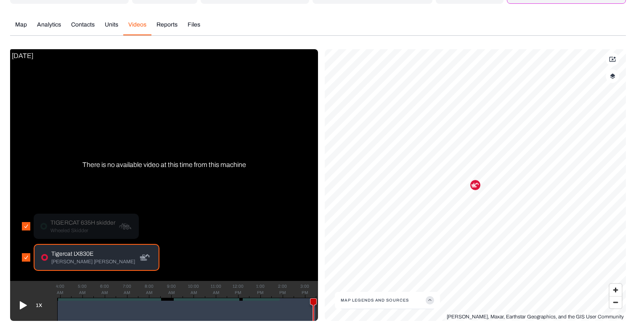
click at [22, 305] on icon at bounding box center [23, 305] width 7 height 8
drag, startPoint x: 312, startPoint y: 301, endPoint x: 315, endPoint y: 298, distance: 5.4
click at [315, 298] on icon at bounding box center [315, 313] width 10 height 31
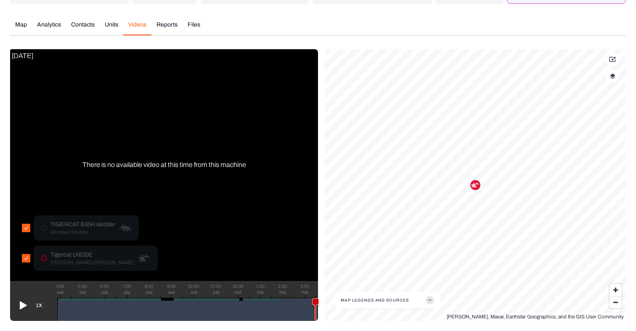
click at [23, 303] on icon at bounding box center [23, 305] width 7 height 8
click at [314, 300] on icon at bounding box center [315, 311] width 6 height 27
click at [61, 263] on p "[PERSON_NAME] [PERSON_NAME]" at bounding box center [92, 262] width 84 height 7
click at [315, 301] on icon at bounding box center [315, 311] width 6 height 27
click at [317, 301] on icon at bounding box center [316, 311] width 6 height 27
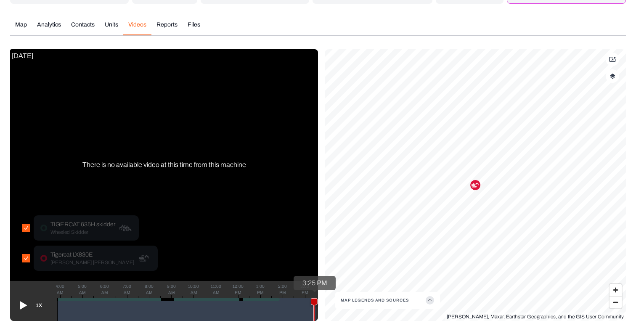
click at [314, 301] on icon at bounding box center [314, 311] width 6 height 27
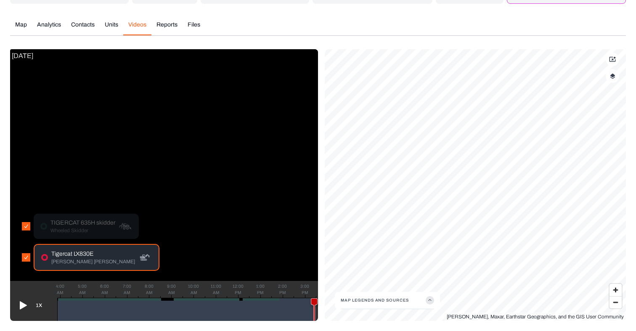
click at [64, 260] on p "[PERSON_NAME] [PERSON_NAME]" at bounding box center [93, 261] width 84 height 7
click at [24, 301] on icon at bounding box center [22, 304] width 13 height 13
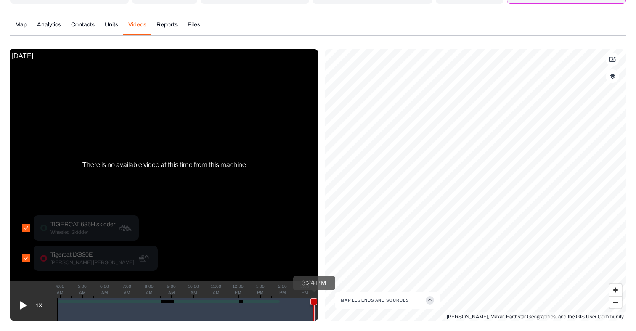
click at [314, 301] on icon at bounding box center [314, 311] width 6 height 27
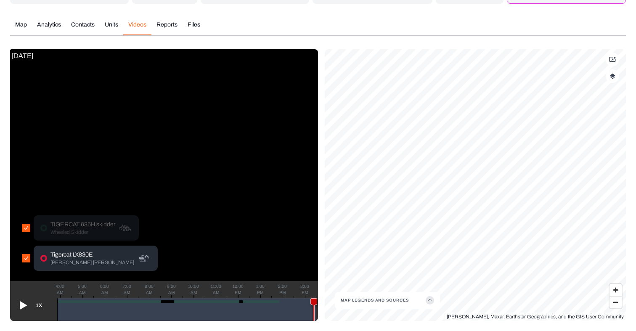
click at [57, 254] on p "Tigercat LX830E" at bounding box center [92, 255] width 84 height 8
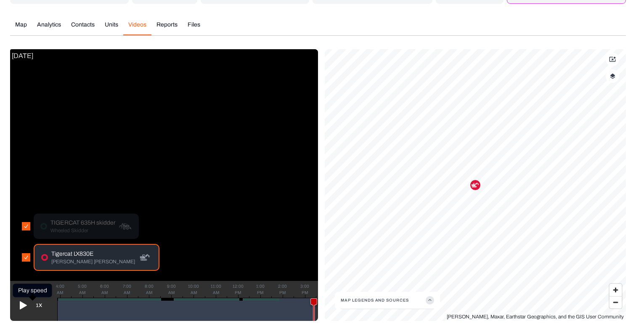
click at [24, 304] on icon at bounding box center [23, 305] width 7 height 8
click at [24, 304] on icon at bounding box center [22, 305] width 7 height 8
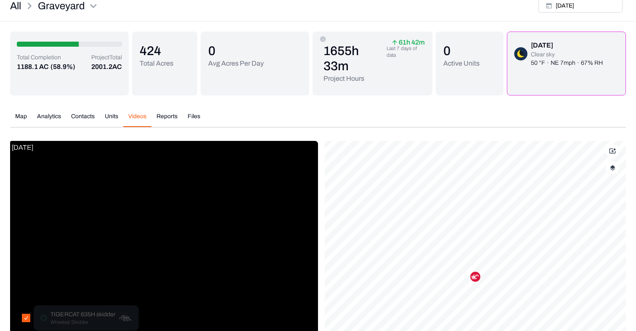
scroll to position [0, 0]
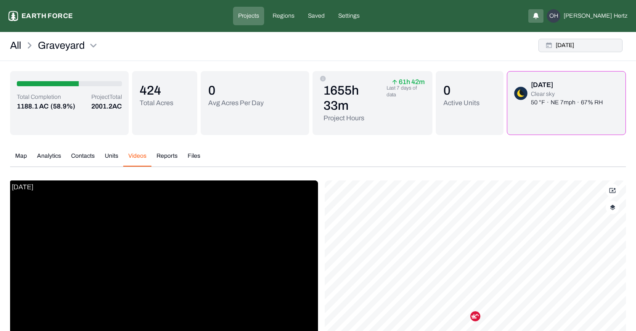
click at [582, 45] on button "Tue, Aug, 05, 2025" at bounding box center [580, 45] width 84 height 13
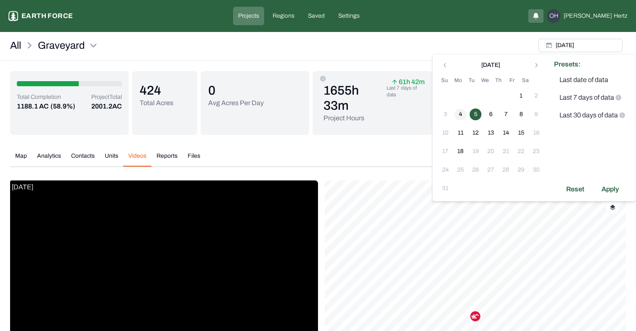
click at [459, 112] on button "4" at bounding box center [460, 114] width 12 height 12
click at [612, 191] on div "Apply" at bounding box center [609, 188] width 27 height 13
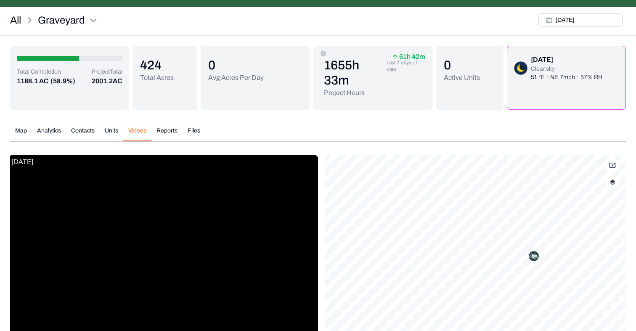
scroll to position [131, 0]
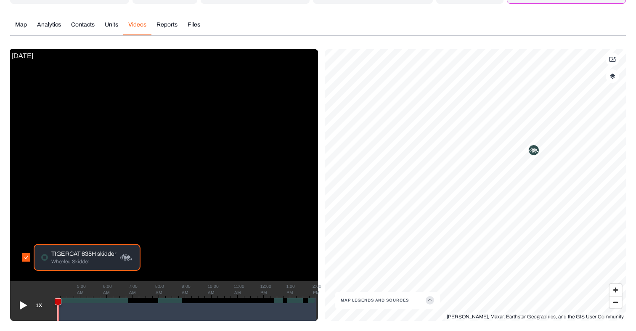
click at [22, 304] on icon at bounding box center [23, 305] width 7 height 8
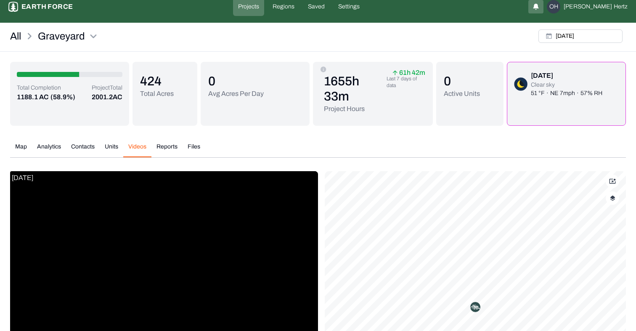
scroll to position [0, 0]
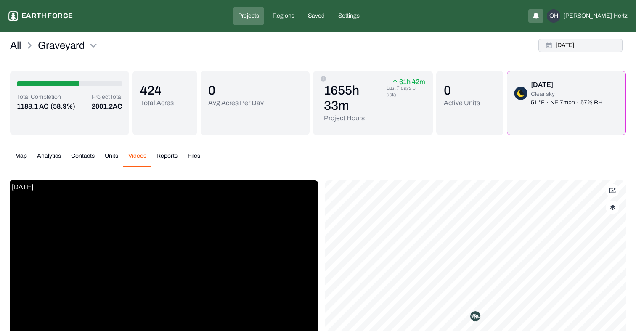
click at [594, 46] on button "Mon, Aug, 04, 2025" at bounding box center [580, 45] width 84 height 13
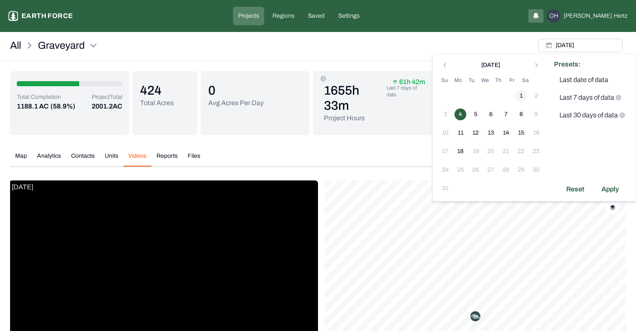
click at [522, 98] on button "1" at bounding box center [521, 96] width 12 height 12
click at [608, 188] on div "Apply" at bounding box center [609, 188] width 27 height 13
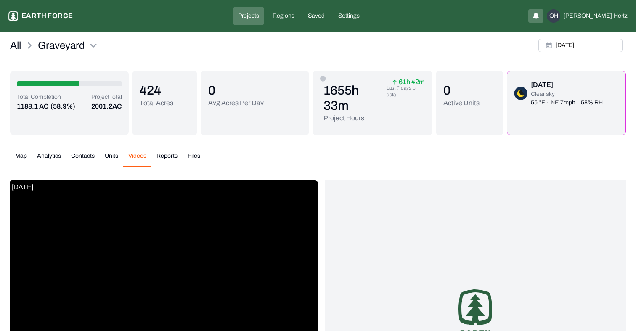
scroll to position [131, 0]
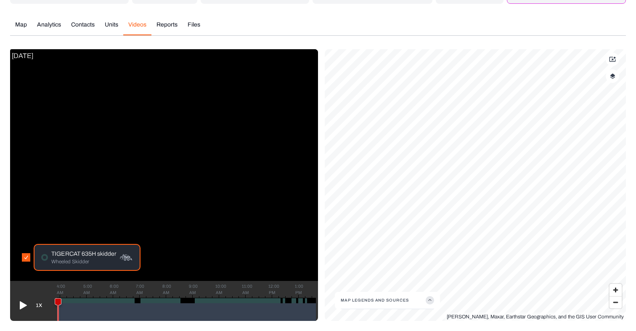
click at [20, 307] on icon at bounding box center [23, 305] width 7 height 8
click at [22, 305] on icon at bounding box center [22, 304] width 13 height 13
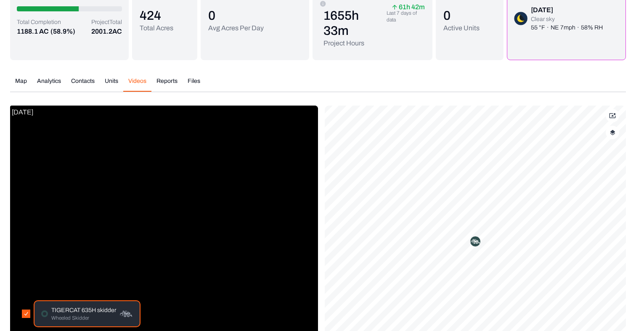
scroll to position [0, 0]
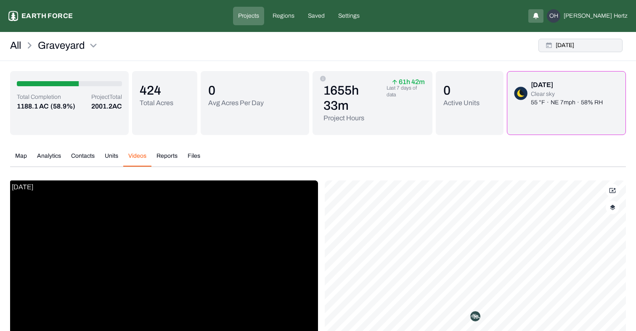
click at [576, 45] on button "Fri, Aug, 01, 2025" at bounding box center [580, 45] width 84 height 13
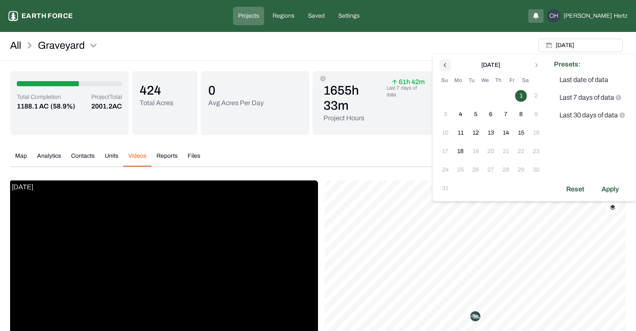
click at [444, 65] on icon "Go to previous month" at bounding box center [445, 65] width 7 height 7
click at [509, 169] on button "31" at bounding box center [506, 170] width 12 height 12
click at [612, 172] on div "Apply" at bounding box center [609, 170] width 27 height 13
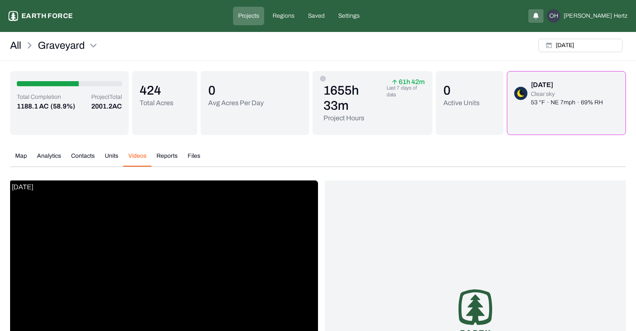
scroll to position [131, 0]
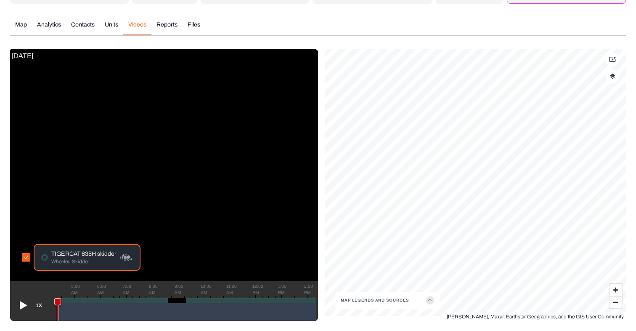
click at [22, 309] on icon at bounding box center [22, 304] width 13 height 13
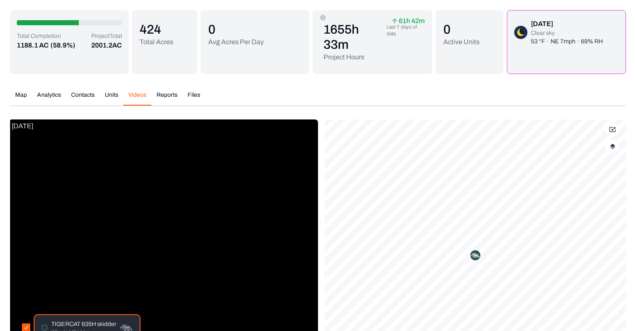
scroll to position [0, 0]
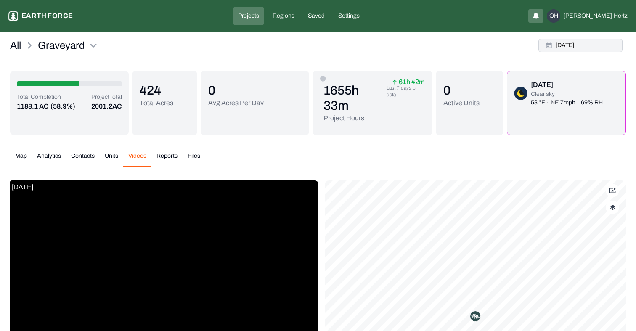
click at [570, 48] on button "Thu, Jul, 31, 2025" at bounding box center [580, 45] width 84 height 13
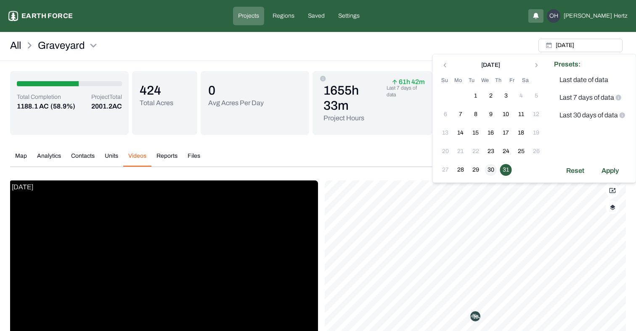
click at [489, 172] on button "30" at bounding box center [491, 170] width 12 height 12
click at [607, 173] on div "Apply" at bounding box center [609, 170] width 27 height 13
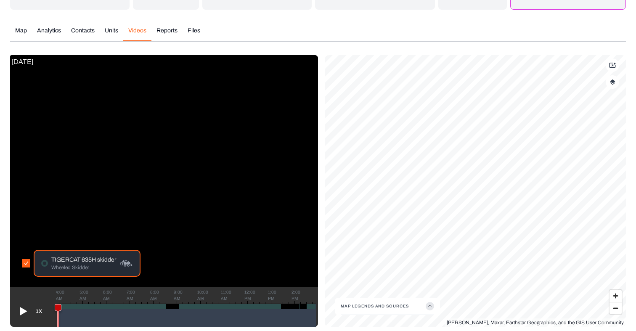
scroll to position [131, 0]
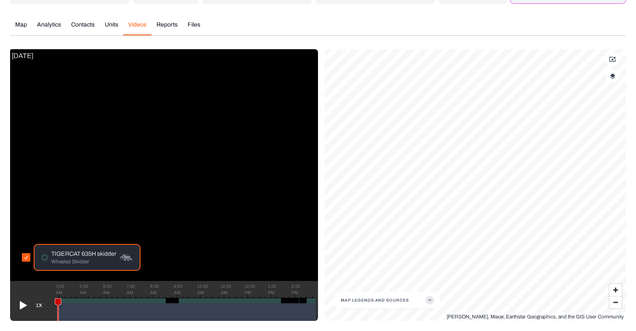
click at [23, 302] on icon at bounding box center [22, 304] width 13 height 13
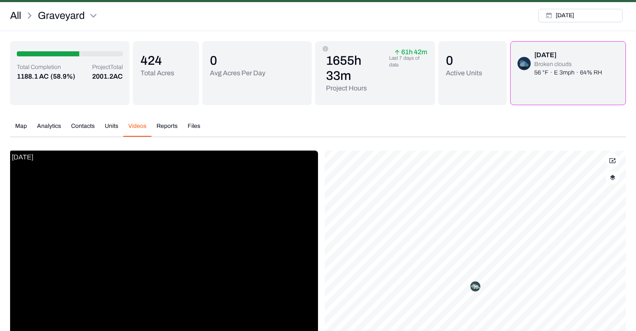
scroll to position [0, 0]
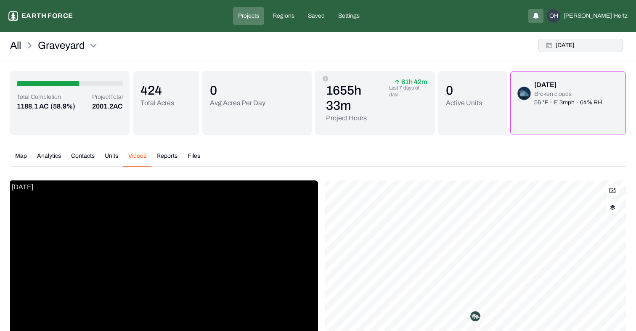
click at [568, 48] on button "Wed, Jul, 30, 2025" at bounding box center [580, 45] width 84 height 13
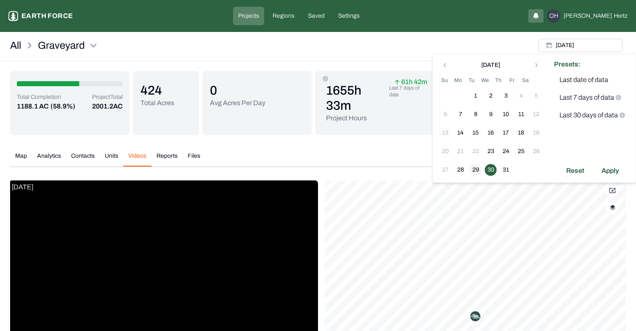
click at [477, 169] on button "29" at bounding box center [476, 170] width 12 height 12
click at [614, 169] on div "Apply" at bounding box center [609, 170] width 27 height 13
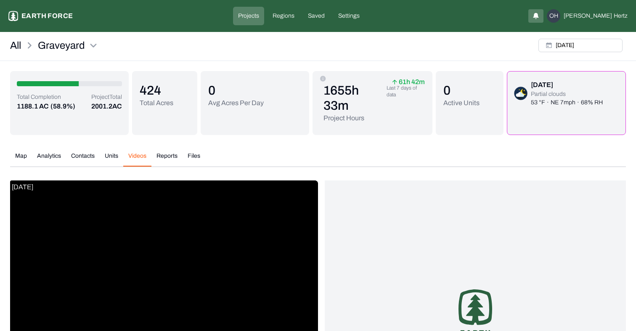
scroll to position [131, 0]
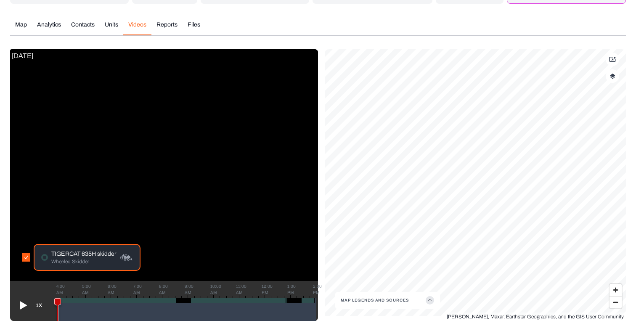
click at [20, 305] on icon at bounding box center [23, 305] width 7 height 8
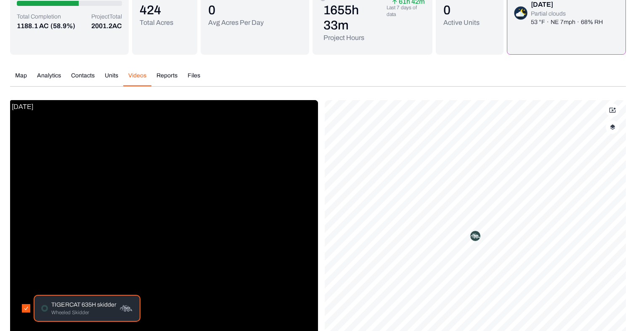
scroll to position [0, 0]
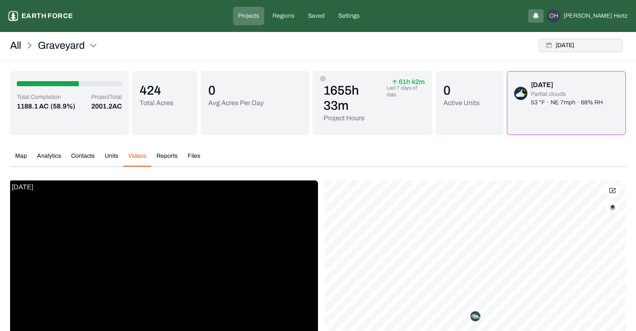
click at [570, 46] on button "Tue, Jul, 29, 2025" at bounding box center [580, 45] width 84 height 13
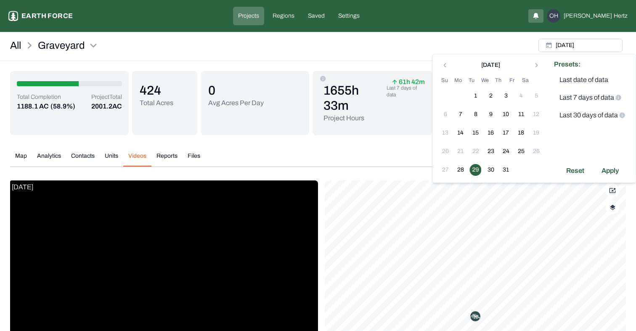
click at [466, 168] on td "28" at bounding box center [460, 169] width 15 height 15
click at [451, 169] on td "27" at bounding box center [445, 169] width 15 height 15
click at [458, 169] on button "28" at bounding box center [460, 170] width 12 height 12
click at [607, 171] on div "Apply" at bounding box center [609, 170] width 27 height 13
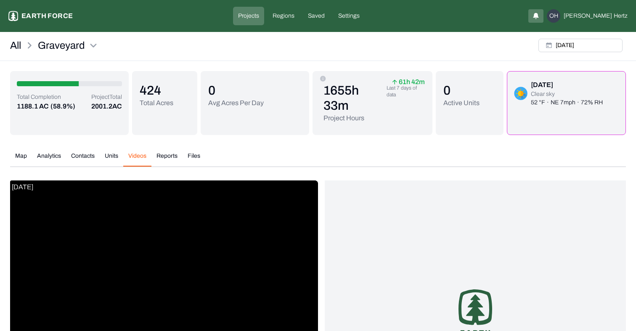
scroll to position [131, 0]
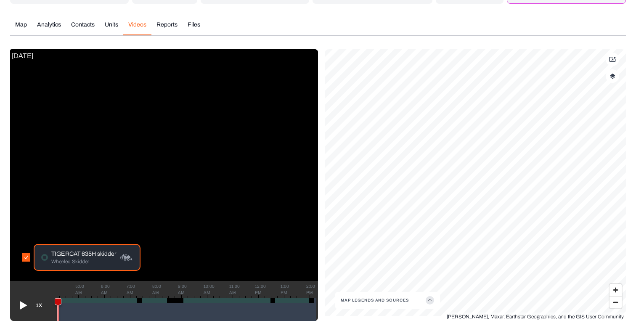
click at [17, 317] on div "1X" at bounding box center [30, 309] width 34 height 24
click at [22, 303] on icon at bounding box center [23, 305] width 7 height 8
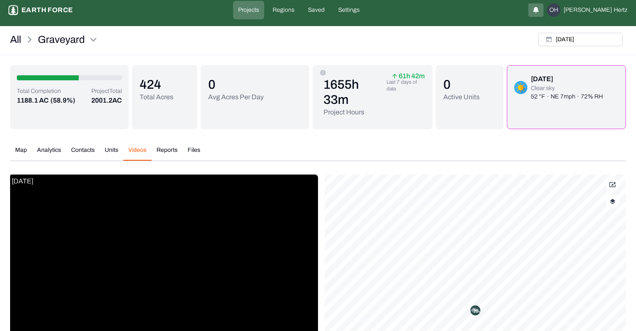
scroll to position [0, 0]
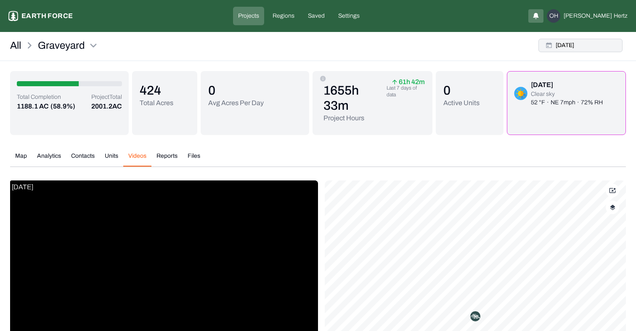
click at [567, 51] on button "Mon, Jul, 28, 2025" at bounding box center [580, 45] width 84 height 13
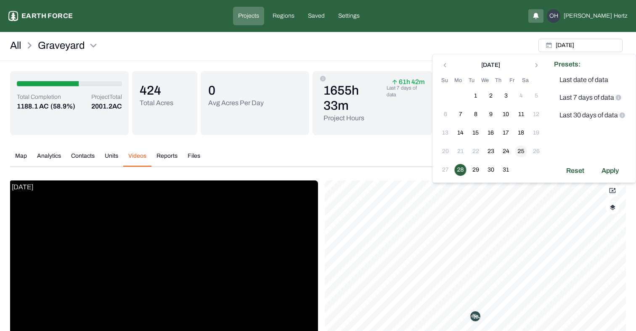
click at [521, 153] on button "25" at bounding box center [521, 151] width 12 height 12
click at [610, 173] on div "Apply" at bounding box center [609, 170] width 27 height 13
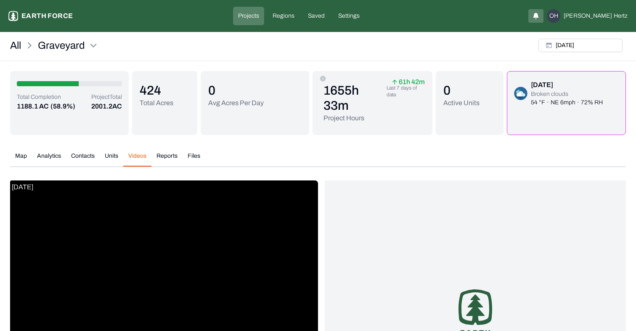
scroll to position [131, 0]
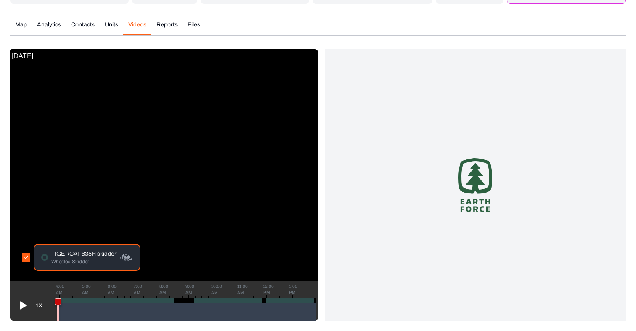
click at [21, 307] on icon at bounding box center [23, 305] width 7 height 8
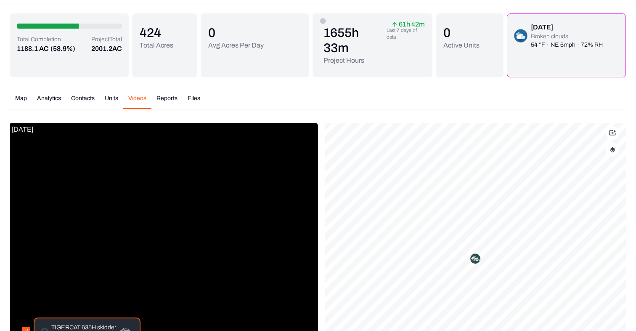
scroll to position [0, 0]
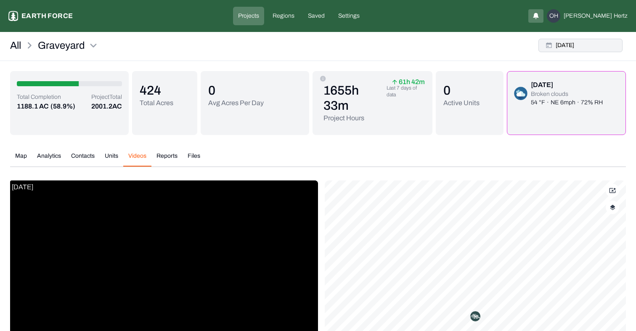
click at [576, 45] on button "Fri, Jul, 25, 2025" at bounding box center [580, 45] width 84 height 13
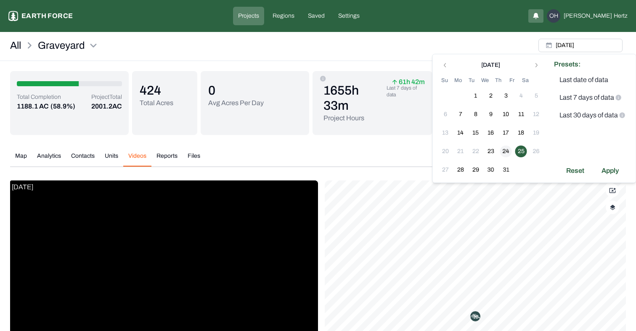
click at [504, 146] on button "24" at bounding box center [506, 151] width 12 height 12
click at [607, 169] on div "Apply" at bounding box center [609, 170] width 27 height 13
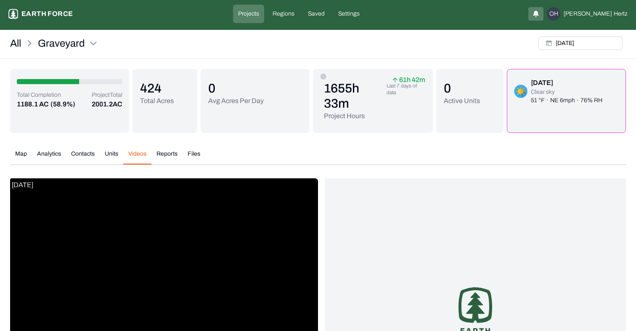
scroll to position [131, 0]
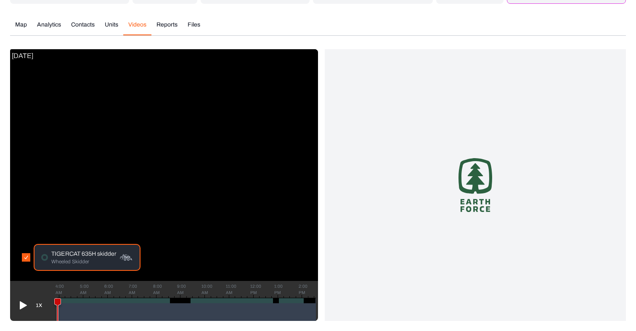
click at [19, 310] on icon at bounding box center [22, 304] width 13 height 13
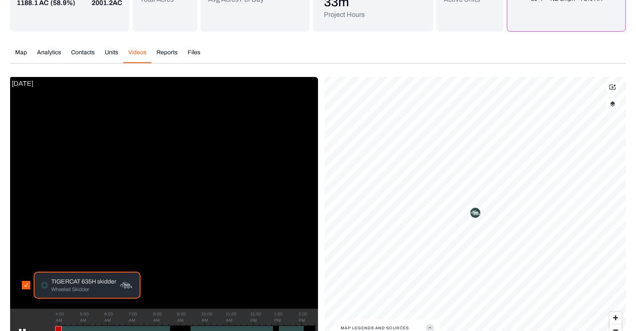
scroll to position [0, 0]
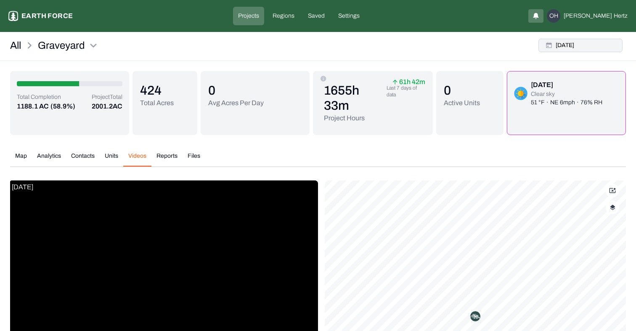
click at [573, 49] on button "Thu, Jul, 24, 2025" at bounding box center [580, 45] width 84 height 13
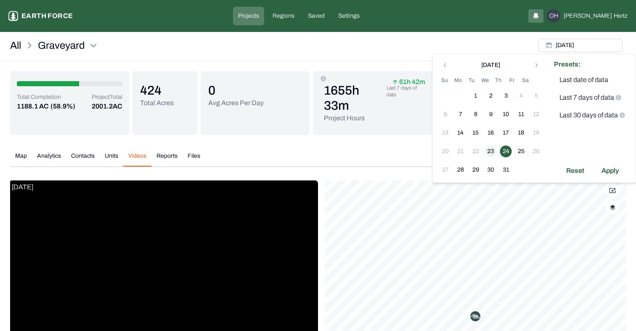
click at [491, 146] on button "23" at bounding box center [491, 151] width 12 height 12
drag, startPoint x: 618, startPoint y: 170, endPoint x: 549, endPoint y: 183, distance: 70.1
click at [618, 170] on div "Apply" at bounding box center [609, 170] width 27 height 13
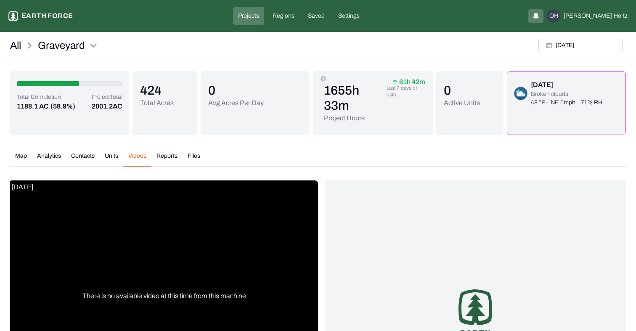
scroll to position [131, 0]
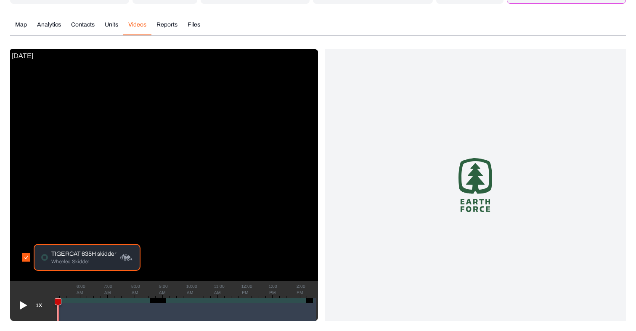
click at [21, 310] on icon at bounding box center [22, 304] width 13 height 13
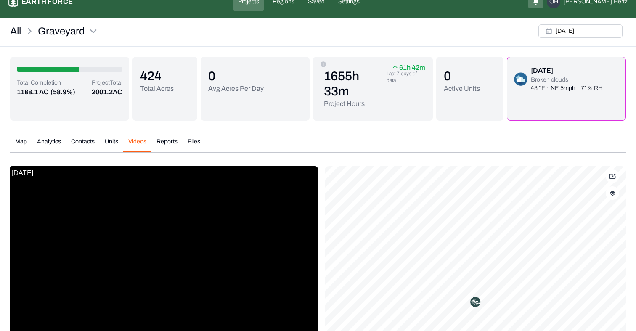
scroll to position [0, 0]
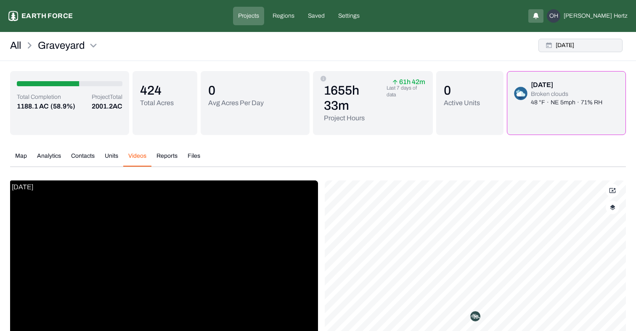
click at [556, 47] on button "Wed, Jul, 23, 2025" at bounding box center [580, 45] width 84 height 13
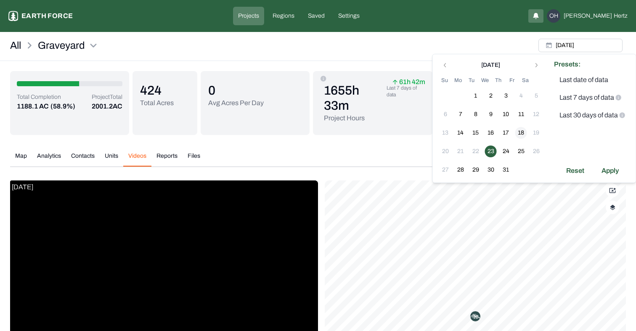
click at [520, 131] on button "18" at bounding box center [521, 133] width 12 height 12
click at [602, 169] on div "Apply" at bounding box center [609, 170] width 27 height 13
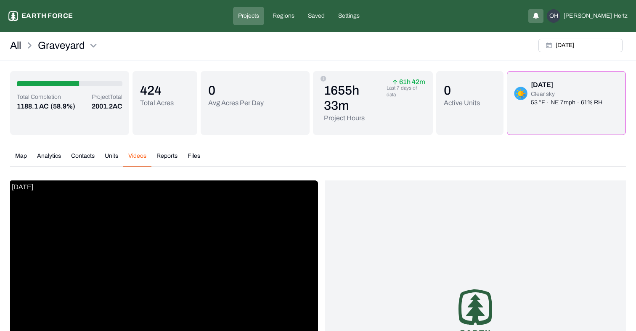
scroll to position [131, 0]
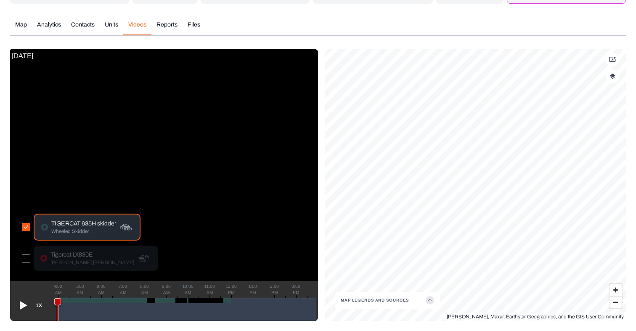
click at [26, 304] on icon at bounding box center [22, 304] width 13 height 13
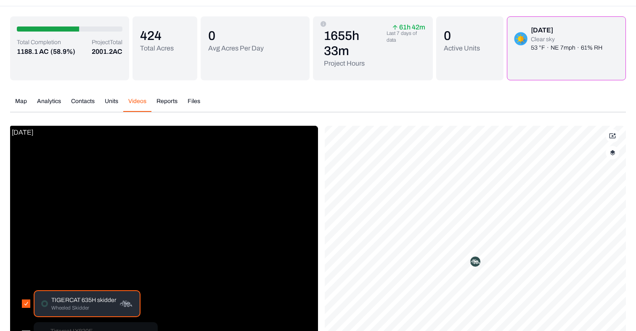
scroll to position [0, 0]
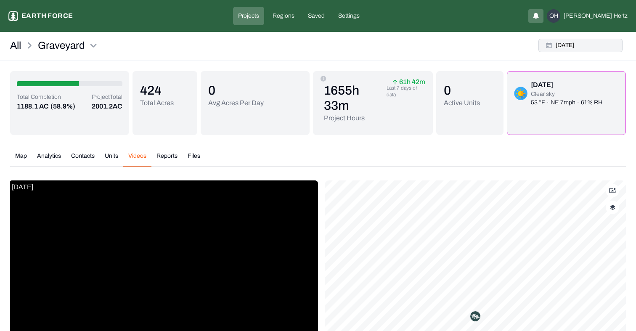
click at [580, 43] on button "Fri, Jul, 18, 2025" at bounding box center [580, 45] width 84 height 13
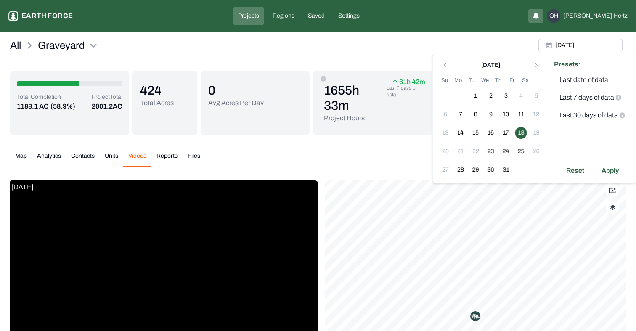
click at [481, 29] on div "Graveyard Earth force Projects Regions Saved Settings OH Omer Hertz" at bounding box center [318, 16] width 636 height 32
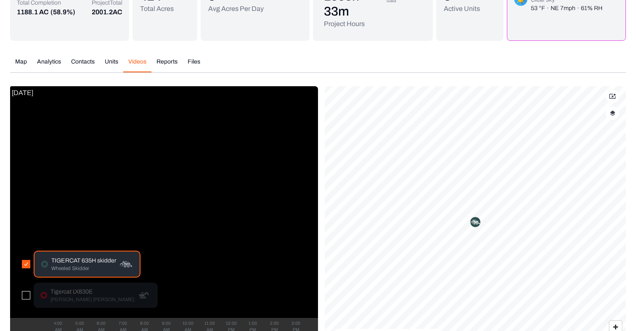
scroll to position [131, 0]
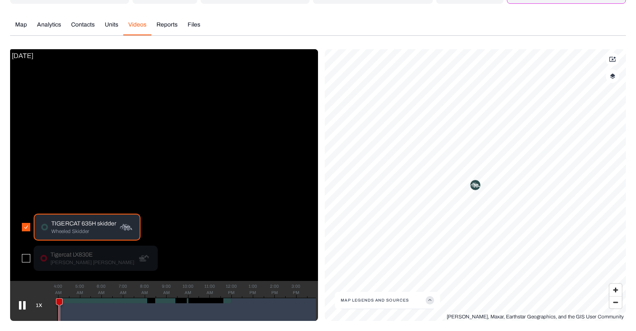
click at [26, 260] on button "button" at bounding box center [26, 258] width 8 height 8
click at [25, 226] on button "button" at bounding box center [26, 227] width 8 height 8
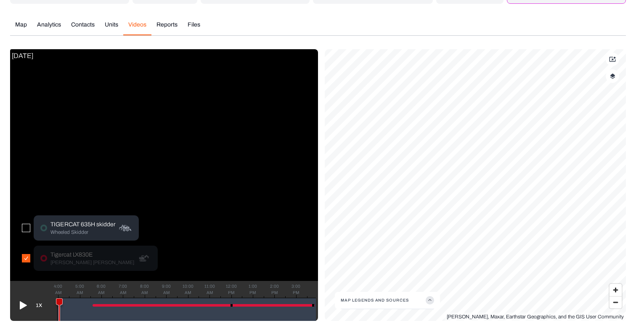
click at [54, 253] on p "Tigercat LX830E" at bounding box center [92, 255] width 84 height 8
drag, startPoint x: 58, startPoint y: 300, endPoint x: 116, endPoint y: 300, distance: 57.2
click at [116, 300] on icon at bounding box center [116, 311] width 6 height 27
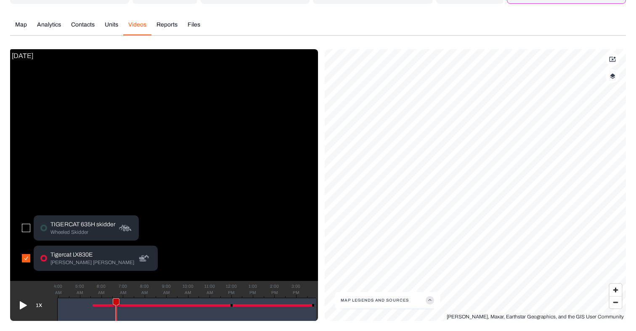
click at [59, 262] on p "[PERSON_NAME] [PERSON_NAME]" at bounding box center [92, 262] width 84 height 7
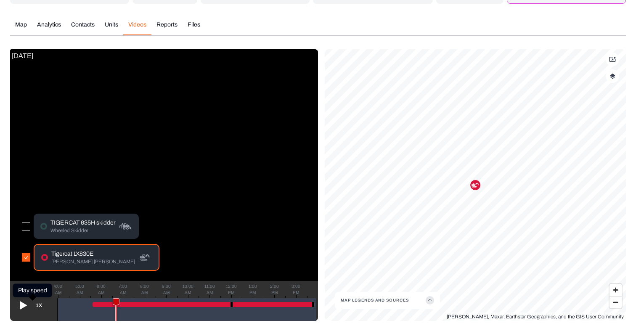
click at [22, 303] on icon at bounding box center [23, 305] width 7 height 8
click at [23, 304] on icon at bounding box center [22, 304] width 13 height 13
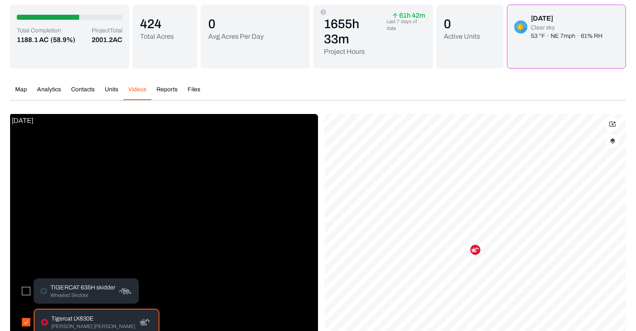
scroll to position [0, 0]
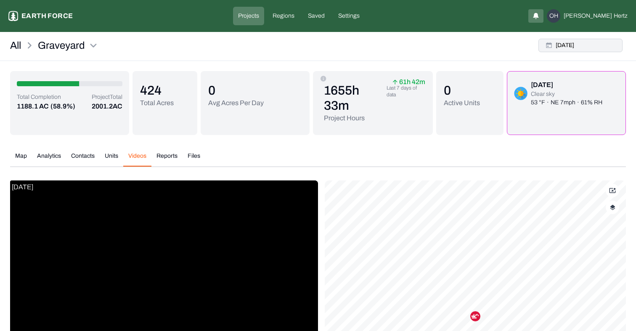
click at [575, 48] on button "Fri, Jul, 18, 2025" at bounding box center [580, 45] width 84 height 13
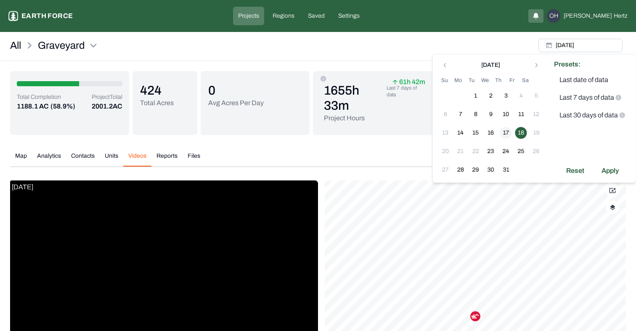
click at [502, 131] on button "17" at bounding box center [506, 133] width 12 height 12
click at [608, 172] on div "Apply" at bounding box center [609, 170] width 27 height 13
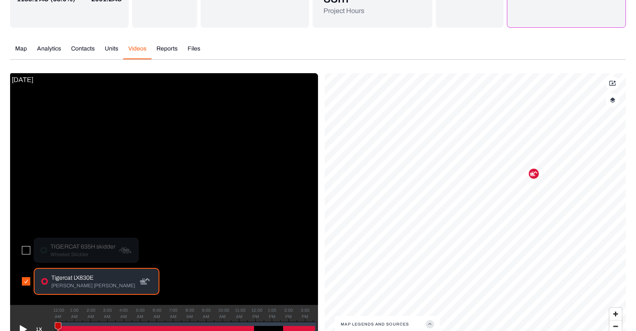
scroll to position [128, 0]
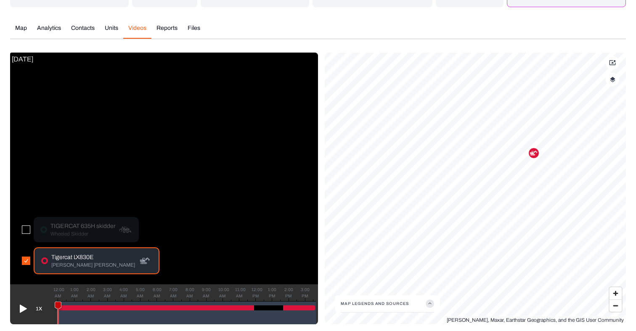
click at [78, 232] on p "Wheeled Skidder" at bounding box center [82, 233] width 65 height 7
click at [24, 227] on button "button" at bounding box center [26, 229] width 8 height 8
click at [60, 304] on icon at bounding box center [60, 315] width 6 height 27
click at [71, 226] on p "TIGERCAT 635H skidder" at bounding box center [82, 226] width 65 height 8
drag, startPoint x: 61, startPoint y: 304, endPoint x: 140, endPoint y: 304, distance: 79.9
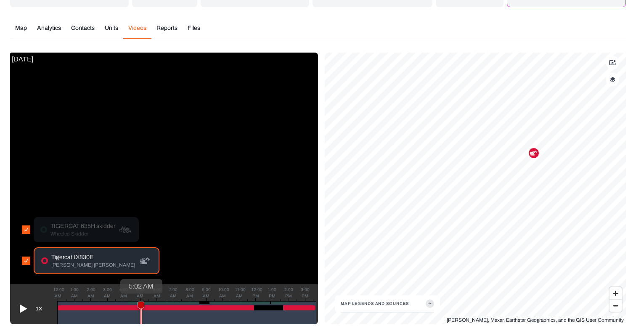
click at [140, 304] on icon at bounding box center [141, 315] width 6 height 27
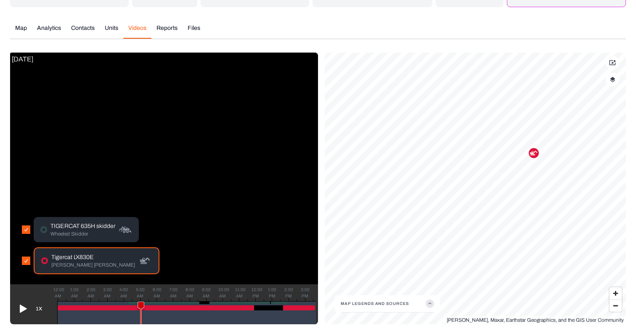
click at [80, 228] on p "TIGERCAT 635H skidder" at bounding box center [82, 226] width 65 height 8
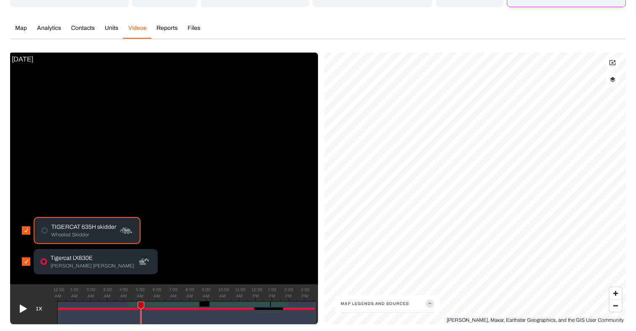
click at [23, 309] on icon at bounding box center [23, 309] width 7 height 8
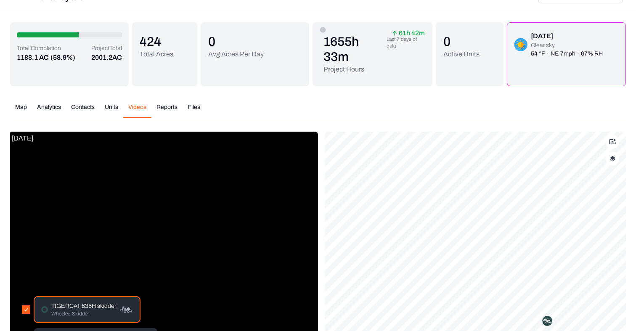
scroll to position [26, 0]
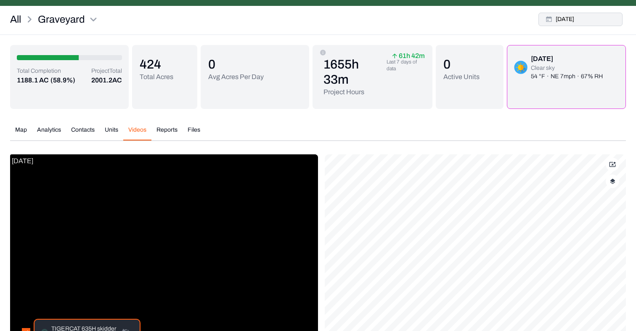
click at [590, 17] on button "Thu, Jul, 17, 2025" at bounding box center [580, 19] width 84 height 13
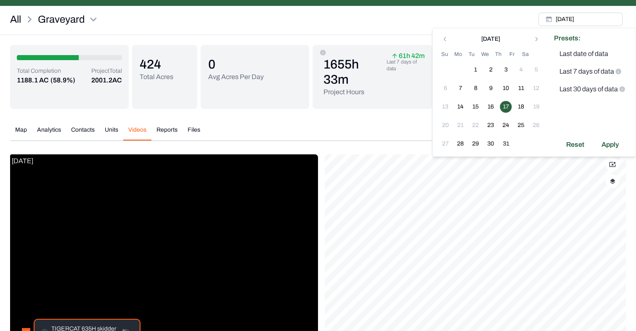
click at [497, 103] on td "16" at bounding box center [490, 106] width 15 height 15
click at [491, 104] on button "16" at bounding box center [491, 107] width 12 height 12
click at [608, 144] on div "Apply" at bounding box center [609, 144] width 27 height 13
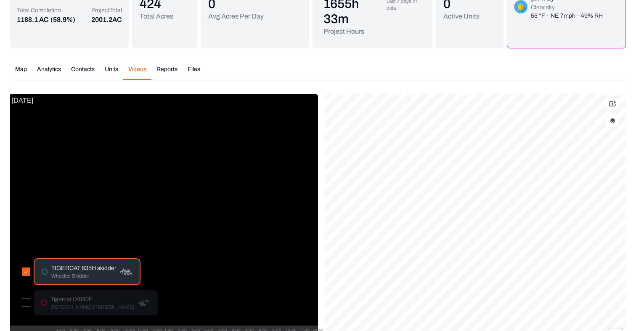
scroll to position [131, 0]
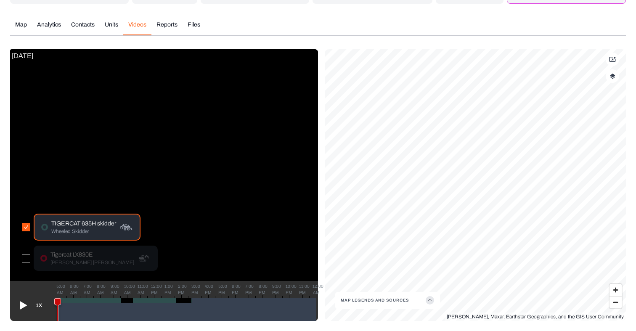
click at [20, 304] on icon at bounding box center [23, 305] width 7 height 8
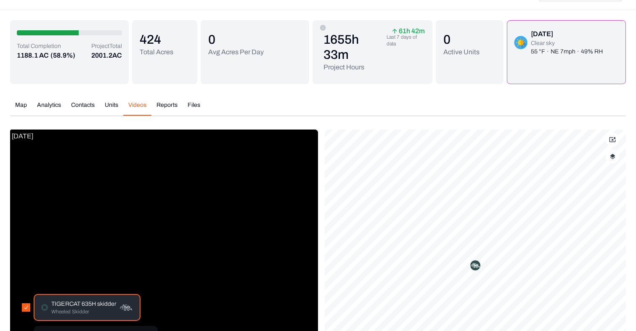
scroll to position [0, 0]
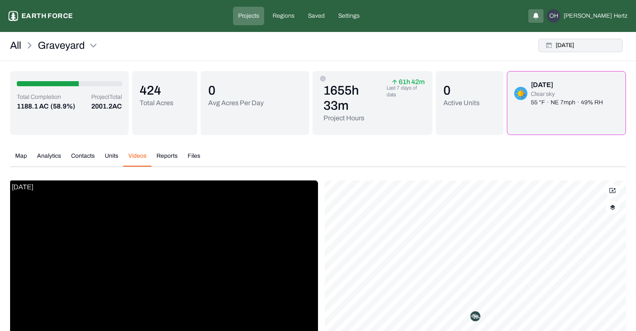
click at [569, 49] on button "Wed, Jul, 16, 2025" at bounding box center [580, 45] width 84 height 13
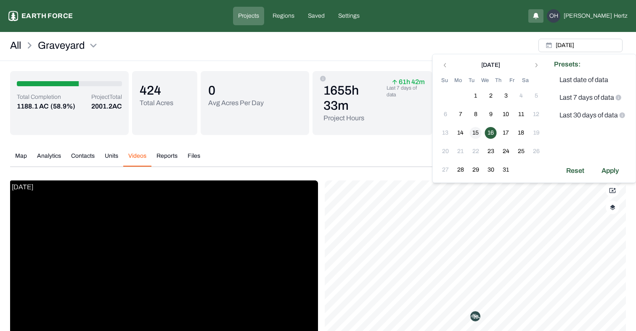
click at [477, 128] on button "15" at bounding box center [476, 133] width 12 height 12
click at [613, 162] on div "Presets: Last date of data Last 7 days of data Last 30 days of data Reset Apply" at bounding box center [592, 118] width 87 height 128
click at [607, 171] on div "Apply" at bounding box center [609, 170] width 27 height 13
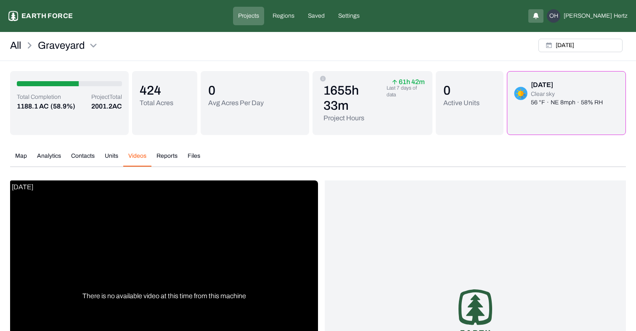
scroll to position [131, 0]
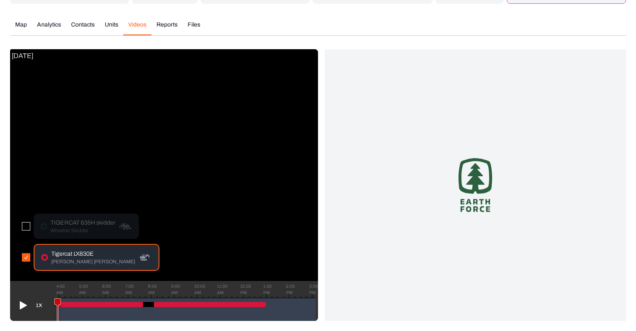
click at [26, 228] on button "button" at bounding box center [26, 226] width 8 height 8
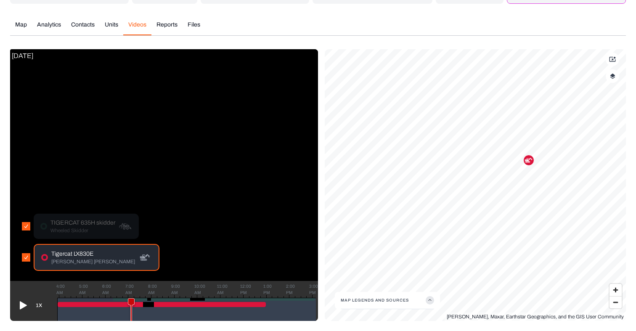
drag, startPoint x: 56, startPoint y: 299, endPoint x: 131, endPoint y: 293, distance: 74.7
click at [131, 298] on div "4:00 AM 5:00 AM 6:00 AM 7:00 AM 8:00 AM 9:00 AM 10:00 AM 11:00 AM 12:00 PM 1:00…" at bounding box center [186, 309] width 259 height 23
click at [71, 232] on p "Wheeled Skidder" at bounding box center [82, 230] width 65 height 7
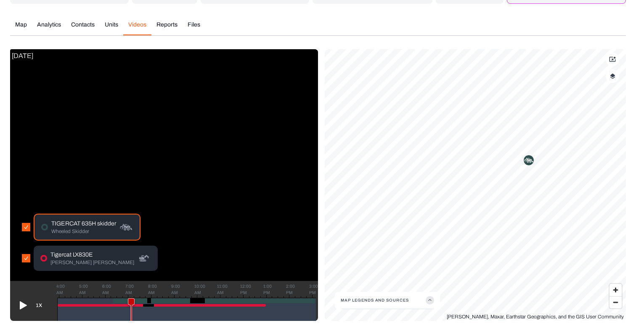
click at [20, 302] on icon at bounding box center [23, 305] width 7 height 8
click at [23, 309] on icon at bounding box center [22, 304] width 13 height 13
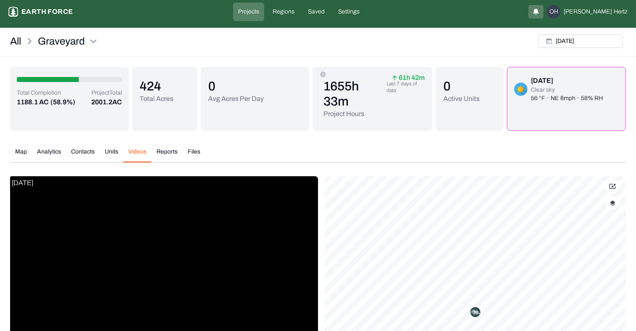
scroll to position [0, 0]
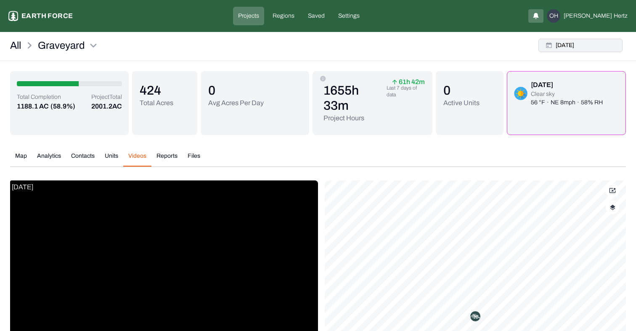
click at [585, 49] on button "Tue, Jul, 15, 2025" at bounding box center [580, 45] width 84 height 13
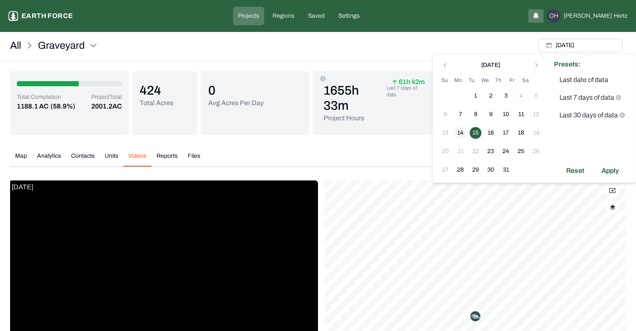
click at [463, 132] on button "14" at bounding box center [460, 133] width 12 height 12
click at [607, 172] on div "Apply" at bounding box center [609, 170] width 27 height 13
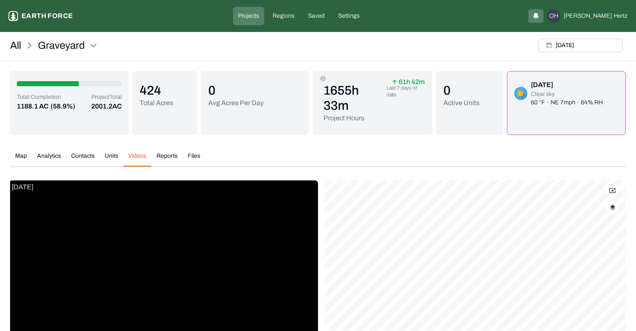
scroll to position [131, 0]
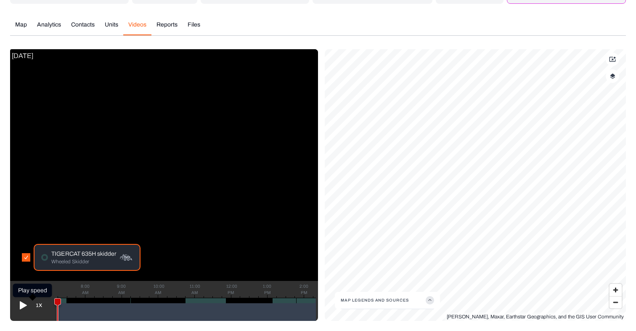
click at [21, 305] on icon at bounding box center [23, 305] width 7 height 8
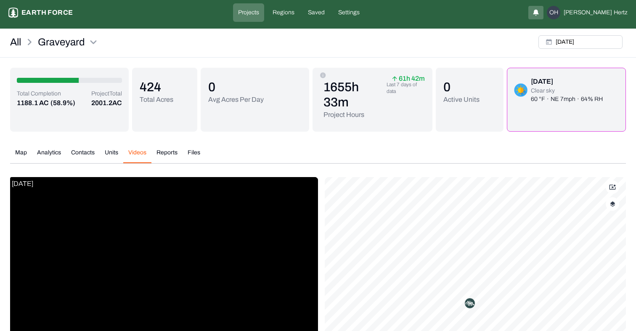
scroll to position [0, 0]
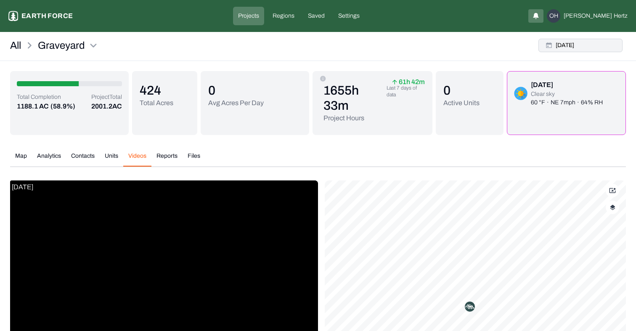
click at [574, 48] on button "Mon, Jul, 14, 2025" at bounding box center [580, 45] width 84 height 13
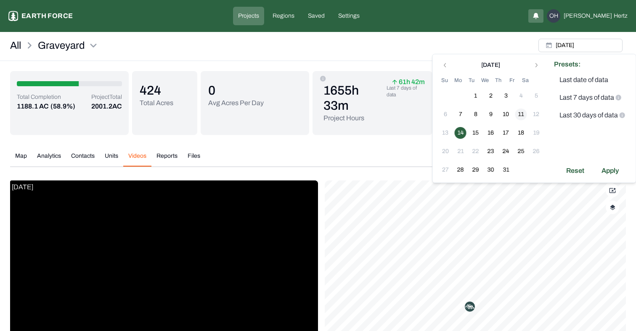
click at [520, 117] on button "11" at bounding box center [521, 114] width 12 height 12
click at [609, 169] on div "Apply" at bounding box center [609, 170] width 27 height 13
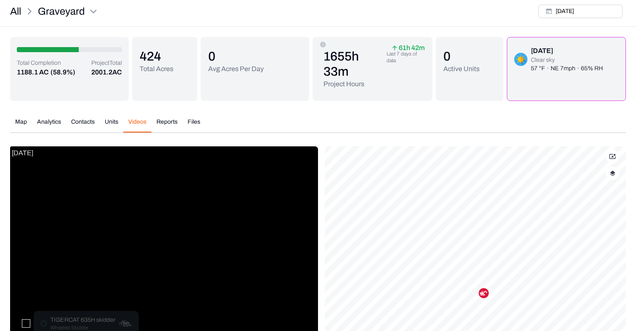
scroll to position [131, 0]
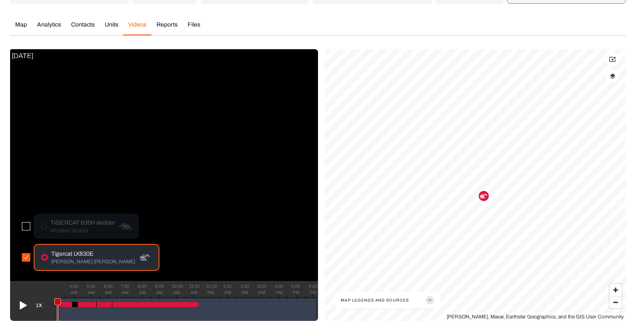
click at [21, 306] on icon at bounding box center [23, 305] width 7 height 8
click at [29, 227] on button "button" at bounding box center [26, 226] width 8 height 8
drag, startPoint x: 58, startPoint y: 301, endPoint x: 176, endPoint y: 282, distance: 119.7
click at [176, 282] on div "1X 4:00 AM 5:00 AM 6:00 AM 7:00 AM 8:00 AM 9:00 AM 10:00 AM 11:00 AM 12:00 PM 1…" at bounding box center [164, 301] width 308 height 40
click at [71, 224] on p "TIGERCAT 635H skidder" at bounding box center [82, 223] width 65 height 8
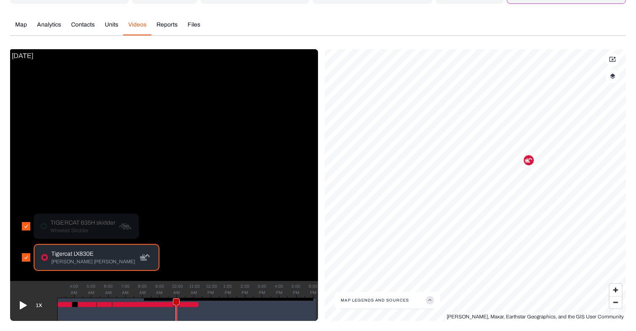
click at [82, 226] on p "TIGERCAT 635H skidder" at bounding box center [82, 223] width 65 height 8
drag, startPoint x: 177, startPoint y: 299, endPoint x: 116, endPoint y: 265, distance: 70.4
click at [116, 265] on div "Fri, Jul 11, 2025 TIGERCAT 635H skidder Wheeled Skidder Tigercat LX830E Feller …" at bounding box center [164, 185] width 308 height 272
click at [74, 224] on p "TIGERCAT 635H skidder" at bounding box center [82, 223] width 65 height 8
click at [29, 250] on div "Tigercat LX830E Feller Buncher" at bounding box center [90, 257] width 137 height 27
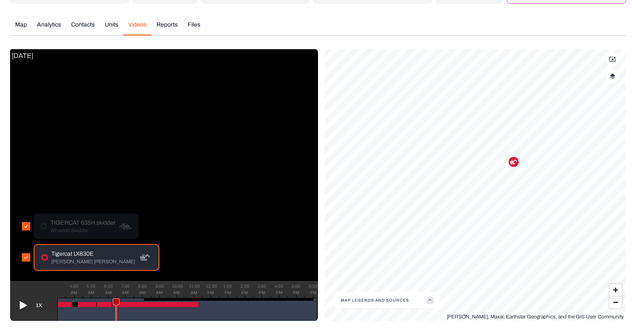
click at [29, 258] on button "button" at bounding box center [26, 257] width 8 height 8
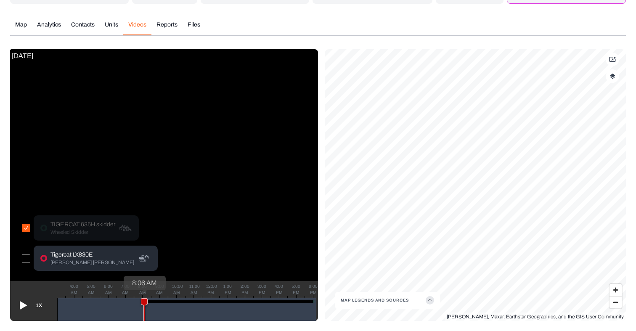
drag, startPoint x: 117, startPoint y: 299, endPoint x: 143, endPoint y: 298, distance: 26.1
click at [143, 298] on g at bounding box center [144, 312] width 7 height 28
click at [142, 298] on icon at bounding box center [142, 312] width 7 height 28
type button "on"
click at [143, 302] on icon at bounding box center [143, 311] width 6 height 27
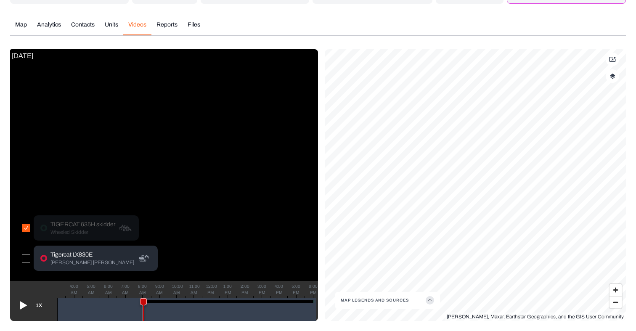
drag, startPoint x: 143, startPoint y: 302, endPoint x: 143, endPoint y: 292, distance: 10.1
click at [143, 298] on div "4:00 AM 5:00 AM 6:00 AM 7:00 AM 8:00 AM 9:00 AM 10:00 AM 11:00 AM 12:00 PM 1:00…" at bounding box center [186, 309] width 259 height 23
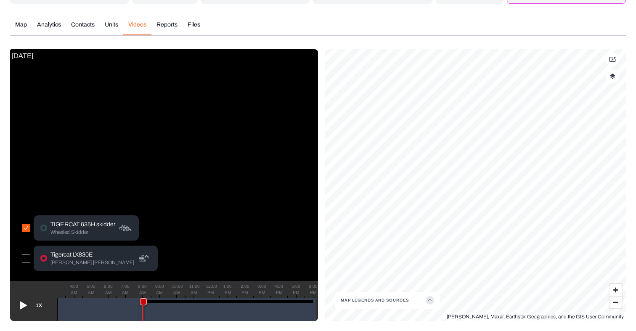
click at [95, 228] on p "TIGERCAT 635H skidder" at bounding box center [82, 224] width 65 height 8
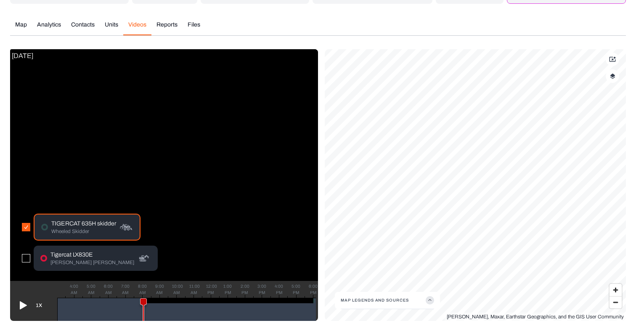
click at [18, 306] on icon at bounding box center [22, 304] width 13 height 13
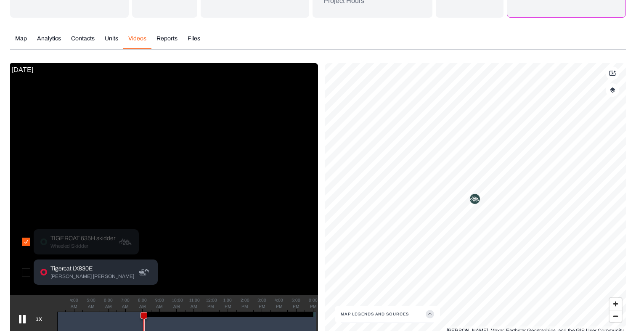
scroll to position [0, 0]
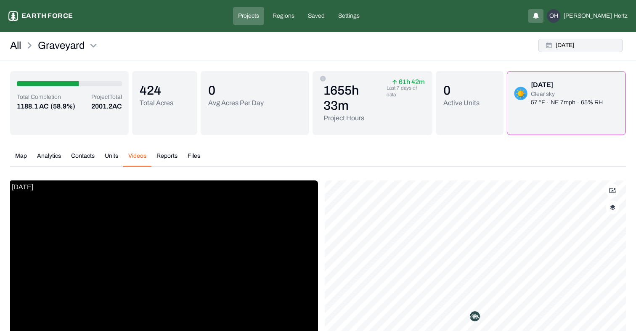
click at [594, 51] on button "Fri, Jul, 11, 2025" at bounding box center [580, 45] width 84 height 13
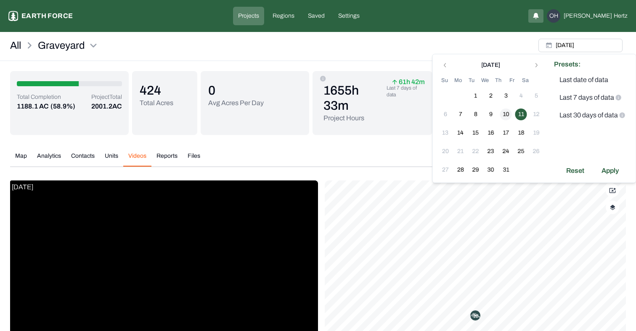
click at [506, 114] on button "10" at bounding box center [506, 114] width 12 height 12
click at [612, 167] on div "Apply" at bounding box center [609, 170] width 27 height 13
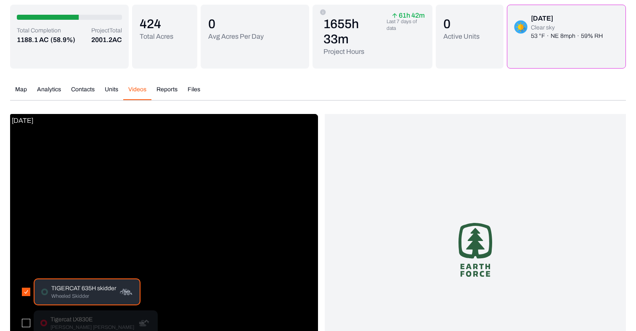
scroll to position [131, 0]
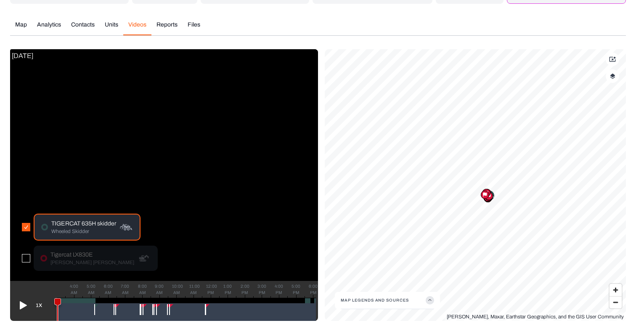
click at [22, 303] on icon at bounding box center [23, 305] width 7 height 8
click at [60, 301] on icon at bounding box center [60, 311] width 6 height 27
click at [19, 306] on icon at bounding box center [22, 304] width 13 height 13
click at [25, 306] on icon at bounding box center [22, 304] width 13 height 13
drag, startPoint x: 61, startPoint y: 301, endPoint x: 306, endPoint y: 296, distance: 245.1
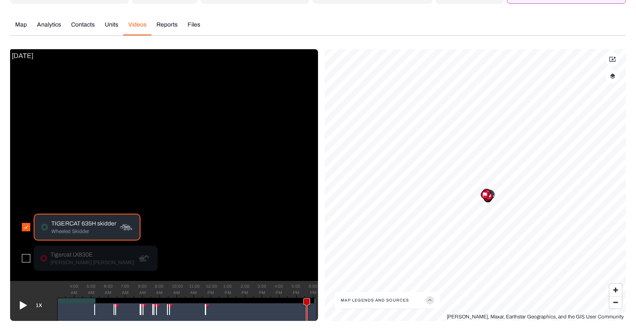
click at [306, 296] on div "1X 4:00 AM 5:00 AM 6:00 AM 7:00 AM 8:00 AM 9:00 AM 10:00 AM 11:00 AM 12:00 PM 1…" at bounding box center [164, 301] width 308 height 40
click at [22, 305] on icon at bounding box center [23, 305] width 7 height 8
click at [19, 302] on icon at bounding box center [22, 305] width 7 height 8
drag, startPoint x: 306, startPoint y: 301, endPoint x: 316, endPoint y: 299, distance: 9.8
click at [316, 299] on icon at bounding box center [316, 311] width 6 height 27
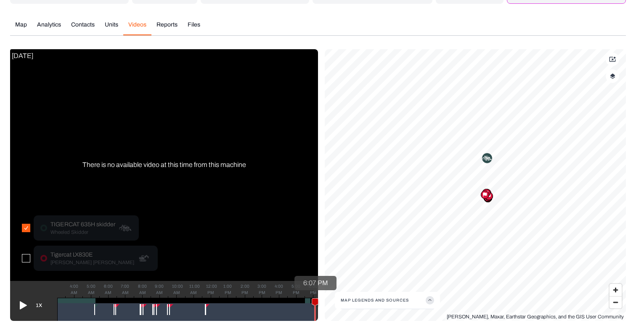
click at [315, 299] on icon at bounding box center [315, 311] width 6 height 27
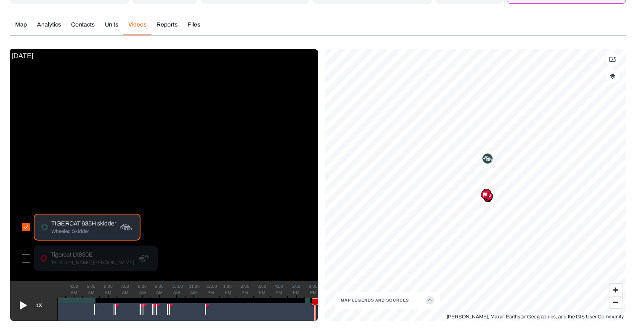
click at [20, 306] on icon at bounding box center [23, 305] width 7 height 8
click at [20, 306] on icon at bounding box center [22, 305] width 7 height 8
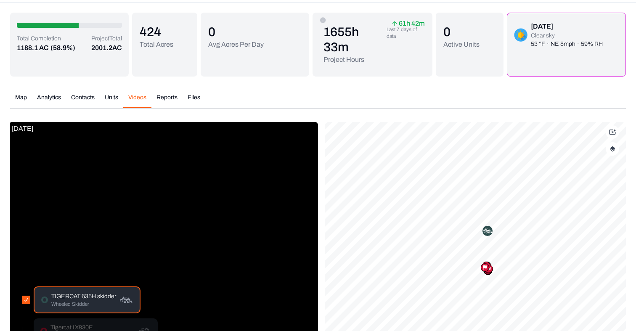
scroll to position [0, 0]
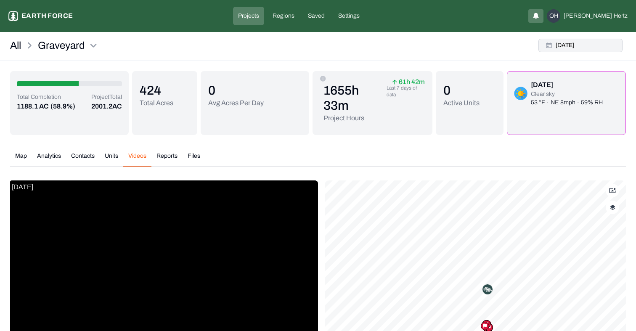
click at [569, 45] on button "Thu, Jul, 10, 2025" at bounding box center [580, 45] width 84 height 13
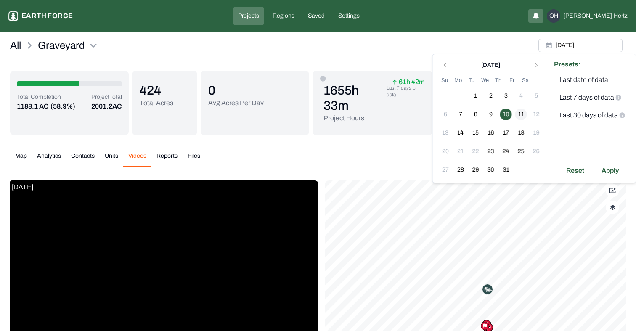
click at [519, 113] on button "11" at bounding box center [521, 114] width 12 height 12
click at [521, 113] on button "11" at bounding box center [521, 114] width 12 height 12
drag, startPoint x: 605, startPoint y: 170, endPoint x: 224, endPoint y: 152, distance: 381.3
click at [605, 170] on div "Apply" at bounding box center [609, 170] width 27 height 13
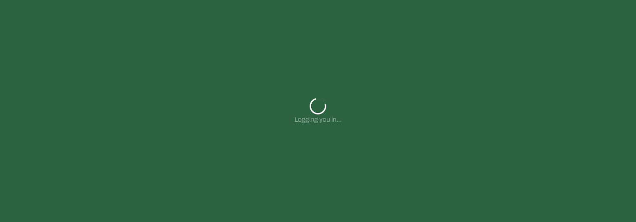
type input "**********"
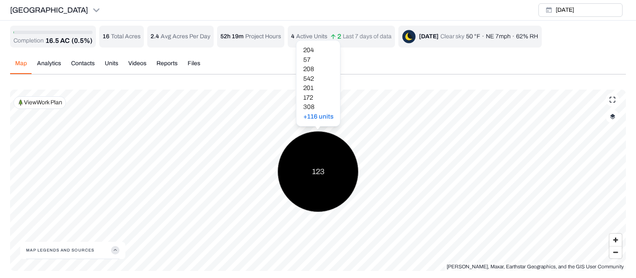
click at [312, 169] on div "123" at bounding box center [317, 171] width 81 height 81
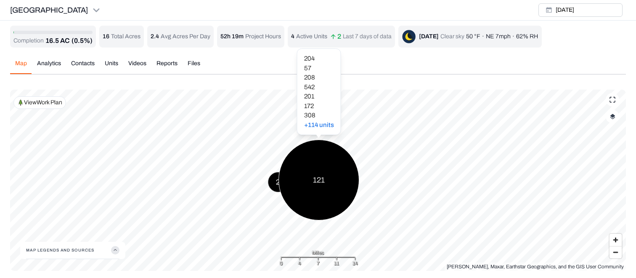
click at [316, 175] on div "121" at bounding box center [318, 180] width 81 height 81
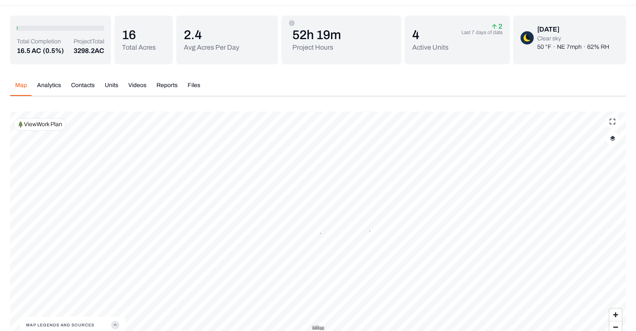
scroll to position [55, 0]
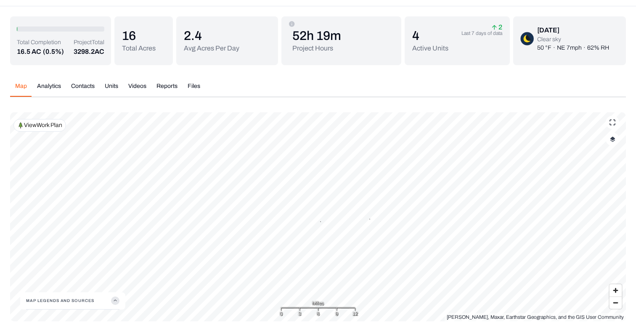
click at [145, 91] on button "Videos" at bounding box center [137, 89] width 28 height 15
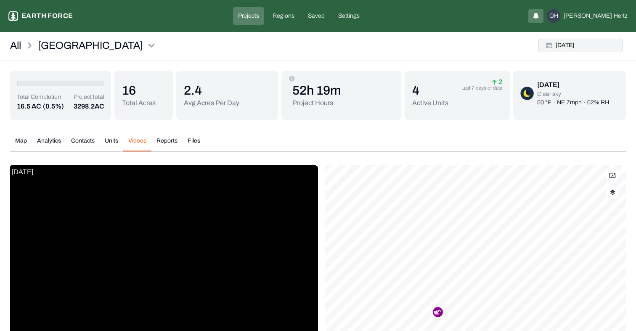
click at [606, 48] on button "[DATE]" at bounding box center [580, 45] width 84 height 13
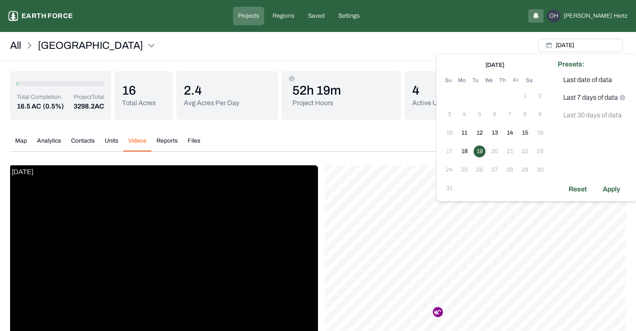
click at [473, 153] on td "19" at bounding box center [479, 151] width 15 height 15
click at [463, 150] on button "18" at bounding box center [464, 151] width 12 height 12
click at [616, 185] on div "Apply" at bounding box center [610, 188] width 27 height 13
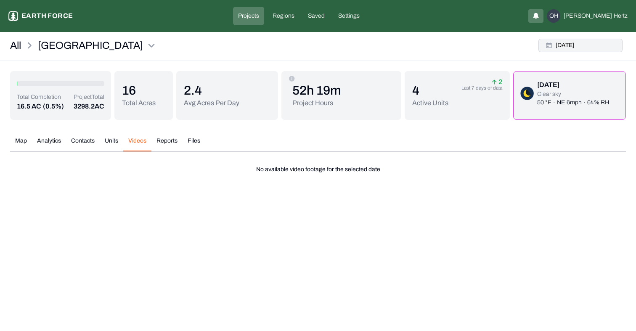
click at [573, 48] on button "[DATE]" at bounding box center [580, 45] width 84 height 13
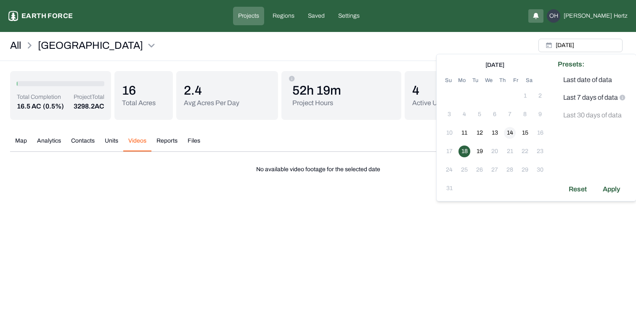
click at [512, 136] on button "14" at bounding box center [510, 133] width 12 height 12
click at [617, 188] on div "Apply" at bounding box center [610, 188] width 27 height 13
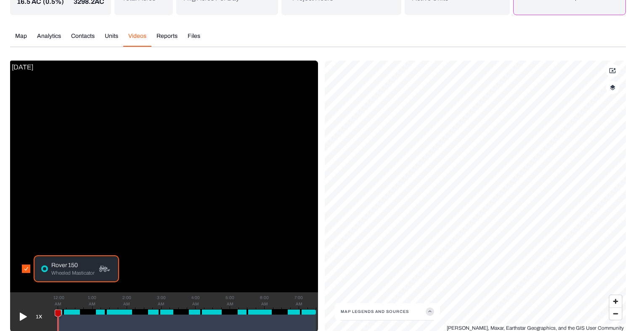
scroll to position [116, 0]
